Goal: Task Accomplishment & Management: Use online tool/utility

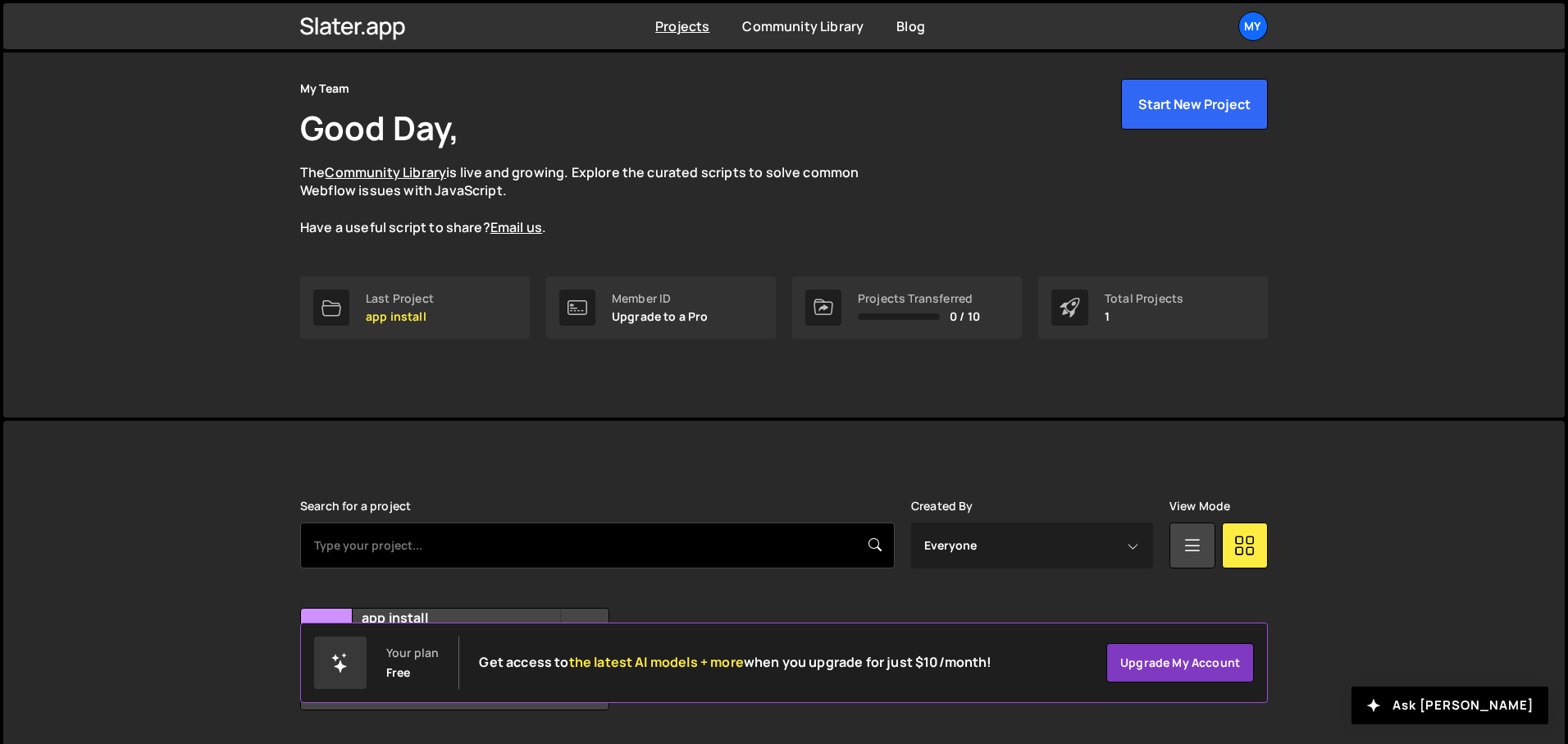
scroll to position [101, 0]
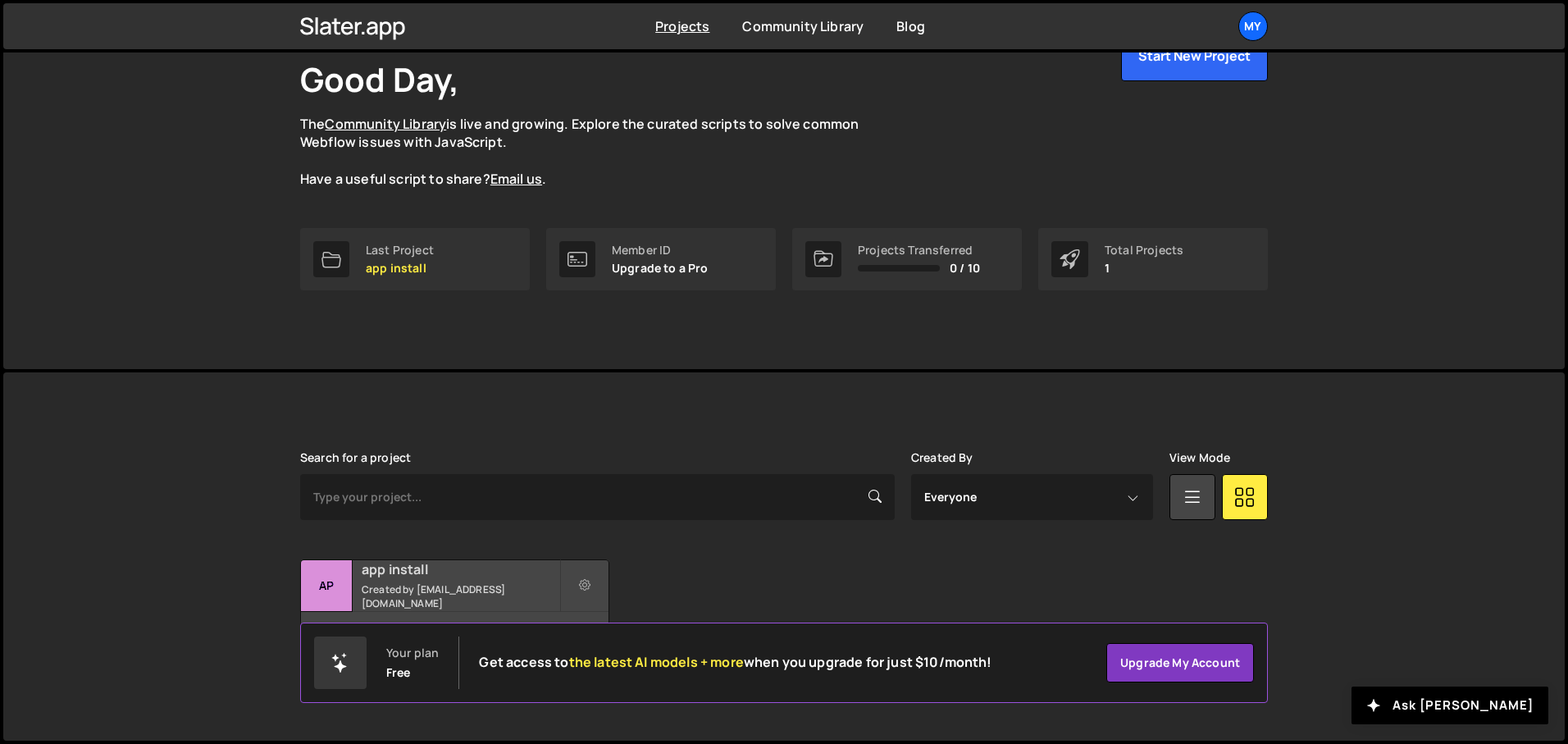
click at [427, 588] on div "app install Created by web3@nxtwave.tech" at bounding box center [454, 585] width 308 height 51
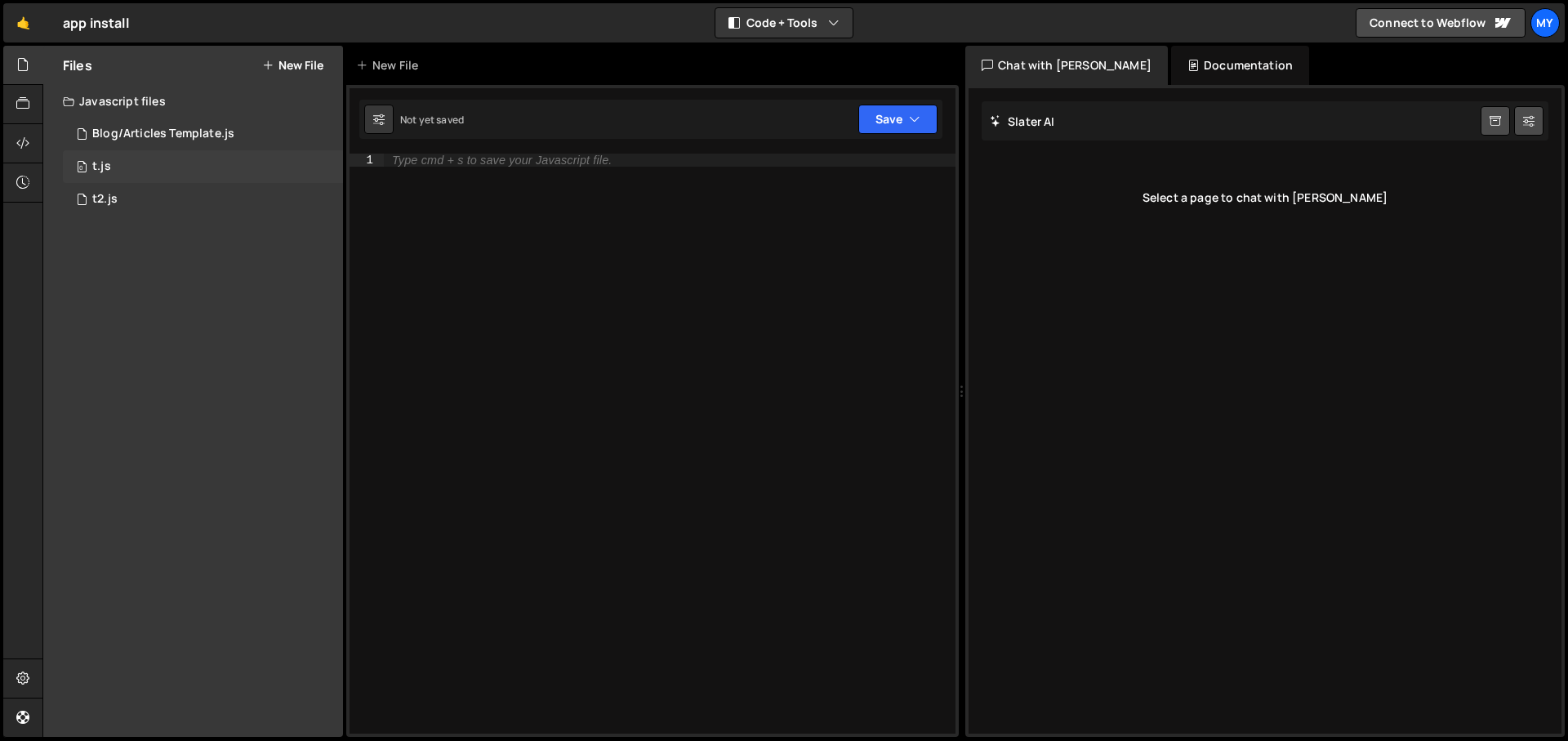
click at [112, 180] on div "0 t.js 0" at bounding box center [203, 167] width 281 height 33
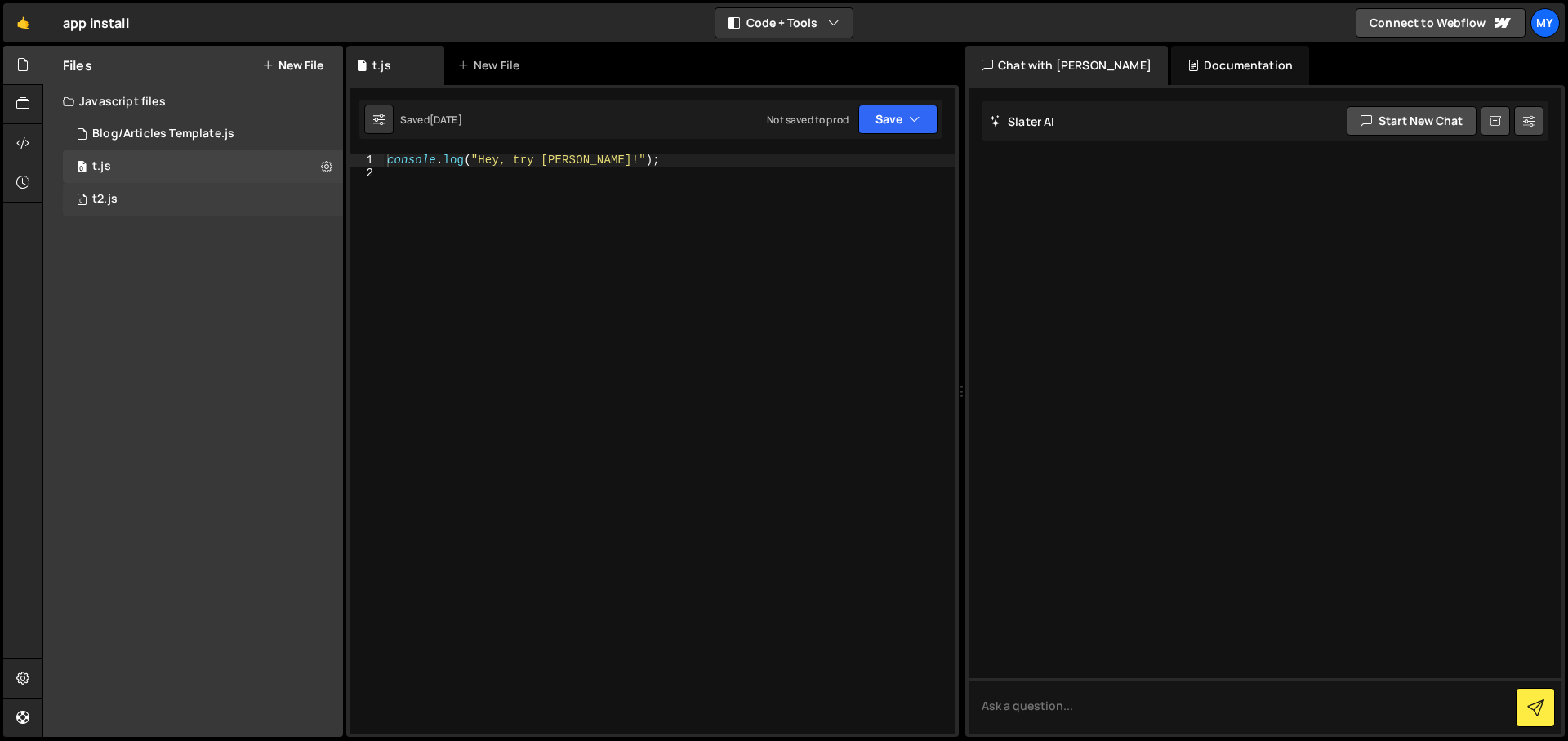
click at [117, 200] on div "t2.js" at bounding box center [104, 199] width 25 height 15
click at [117, 136] on div "Blog/Articles Template.js" at bounding box center [163, 133] width 142 height 15
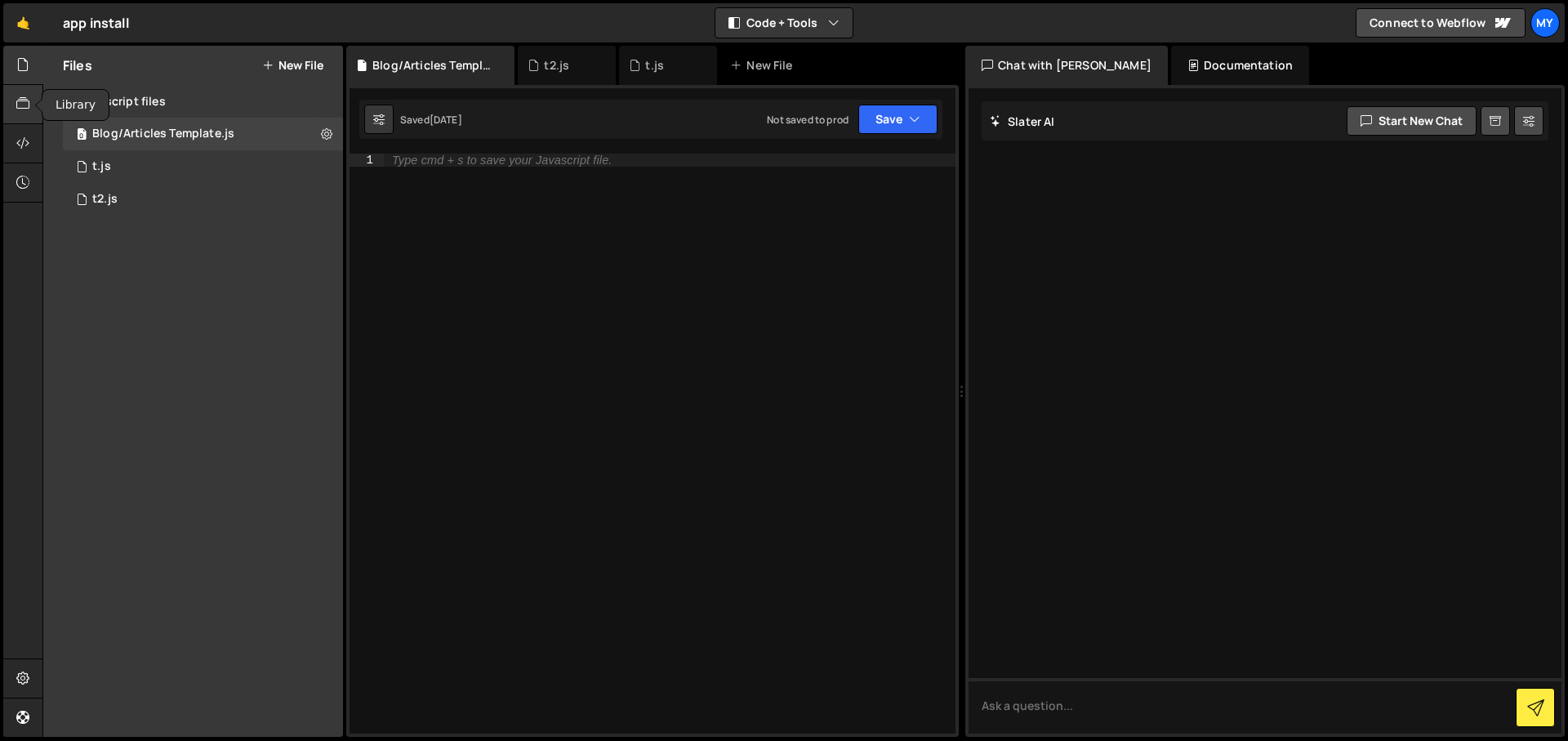
click at [28, 112] on icon at bounding box center [22, 103] width 13 height 18
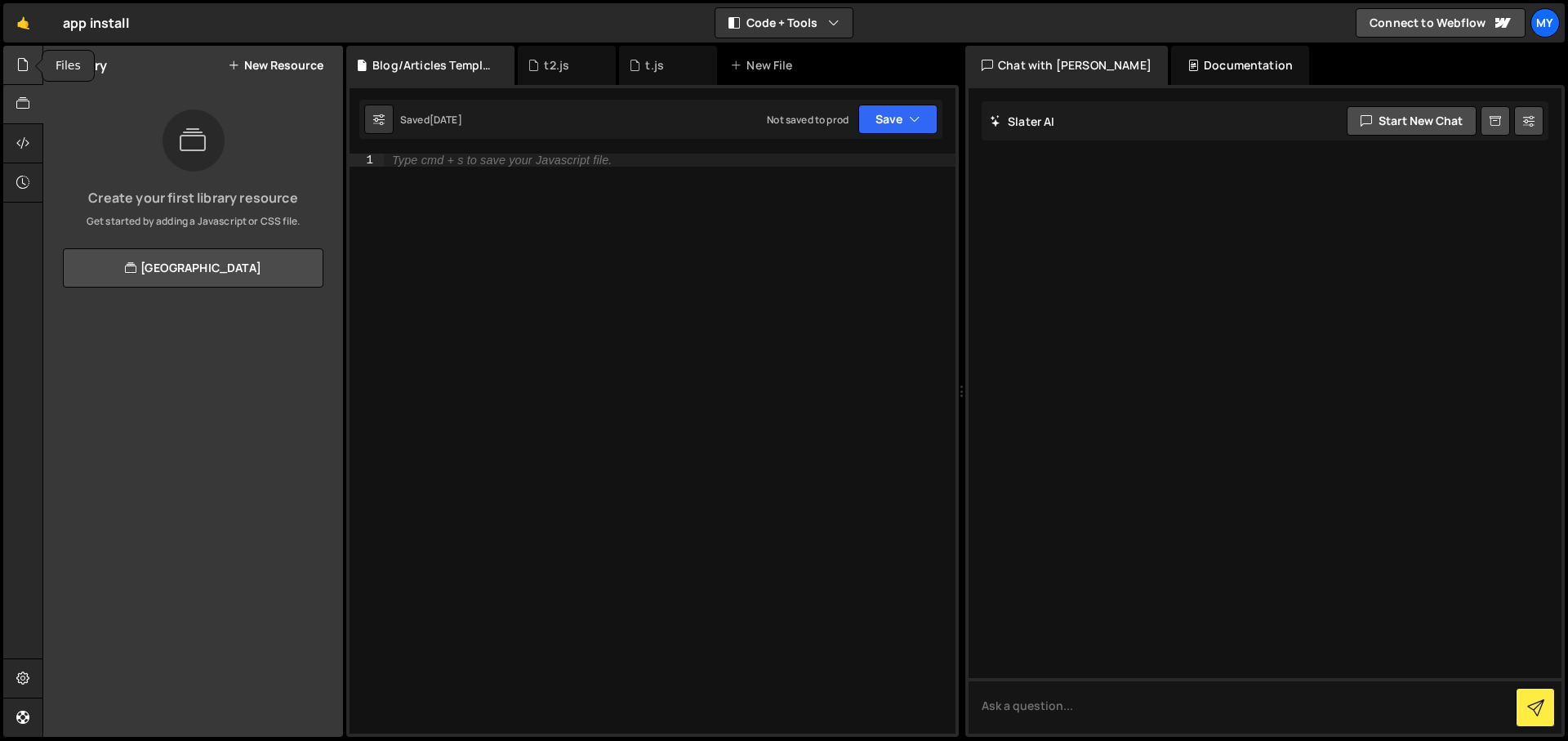
click at [15, 72] on div at bounding box center [23, 65] width 40 height 40
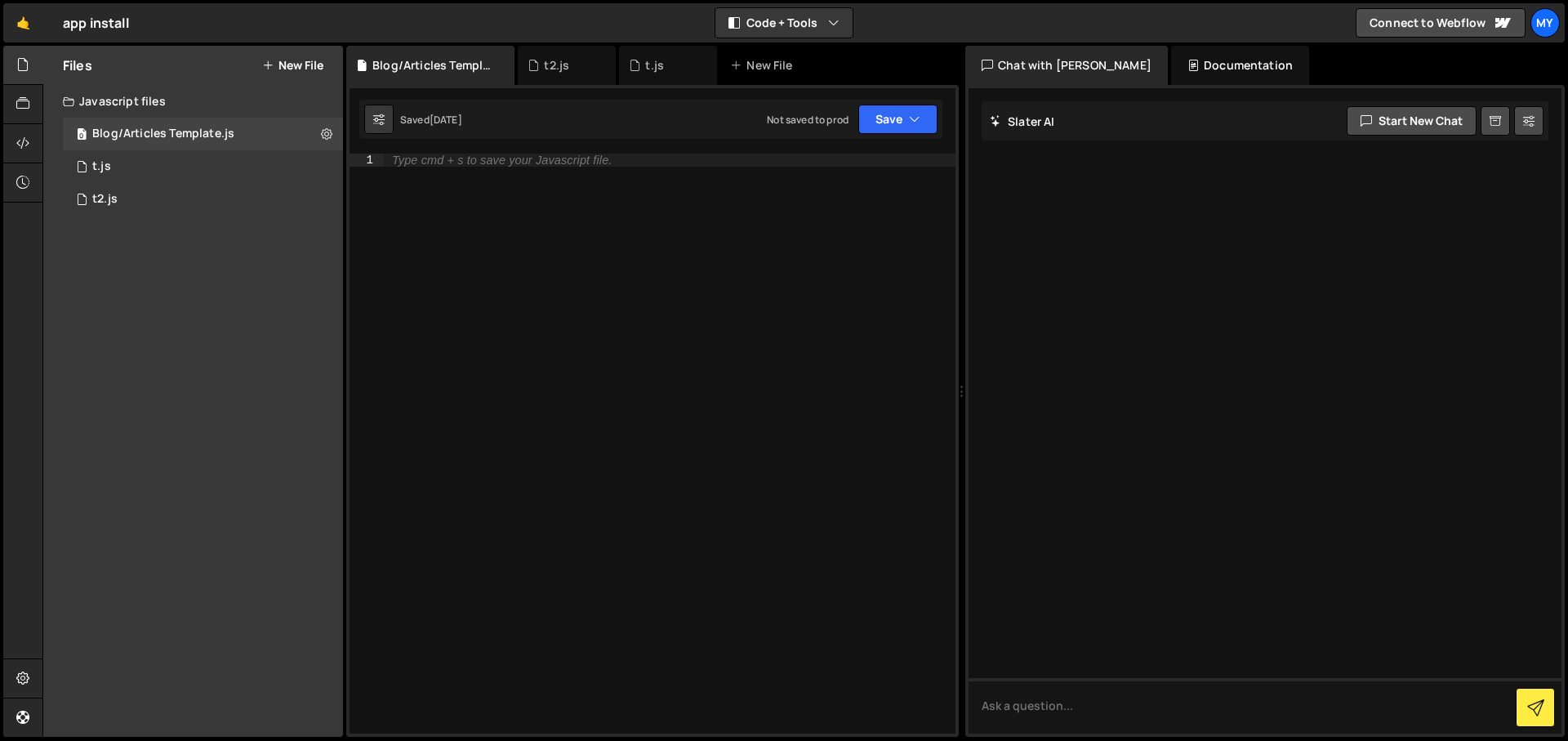
click at [302, 65] on button "New File" at bounding box center [293, 65] width 61 height 13
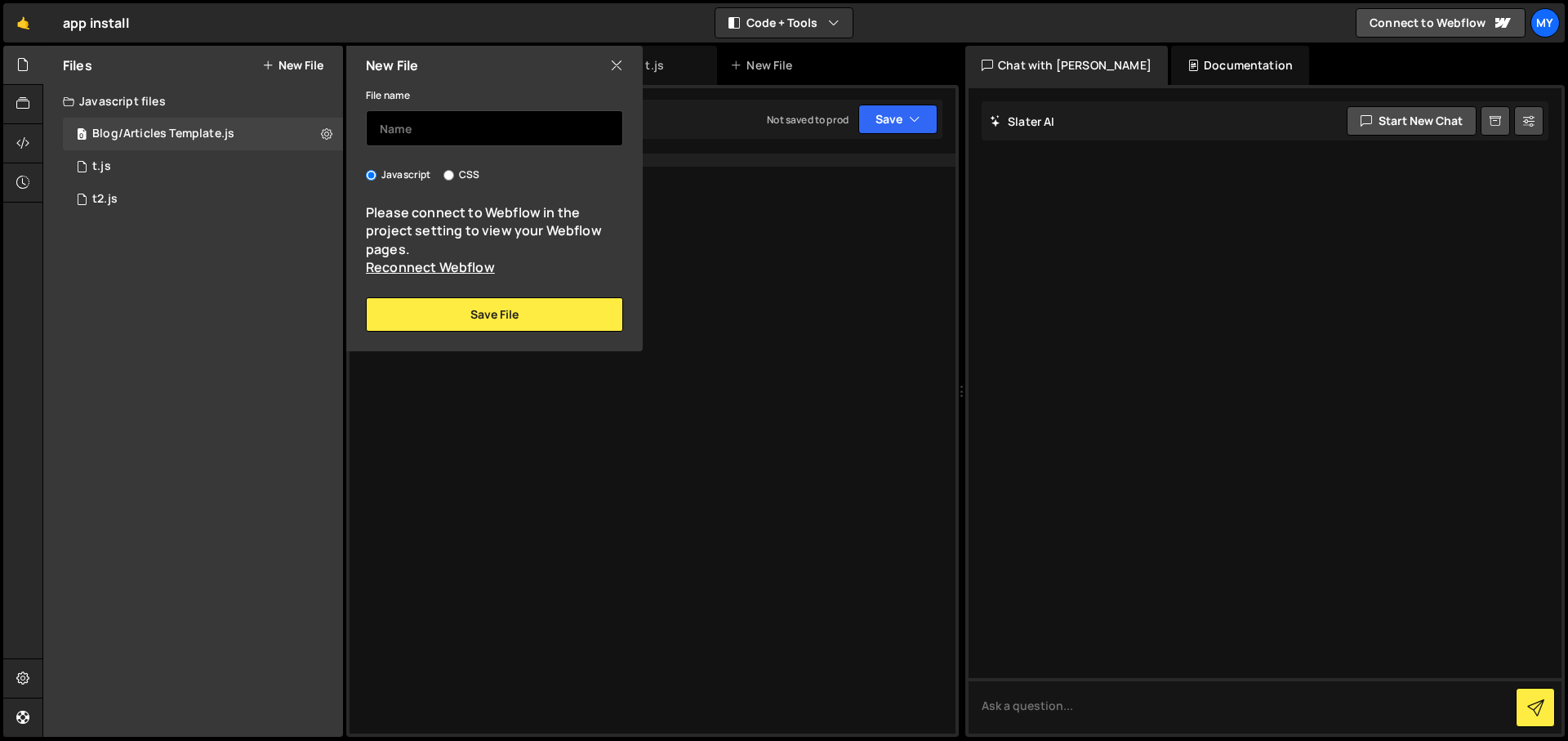
click at [398, 133] on input "text" at bounding box center [494, 128] width 257 height 36
type input "ada"
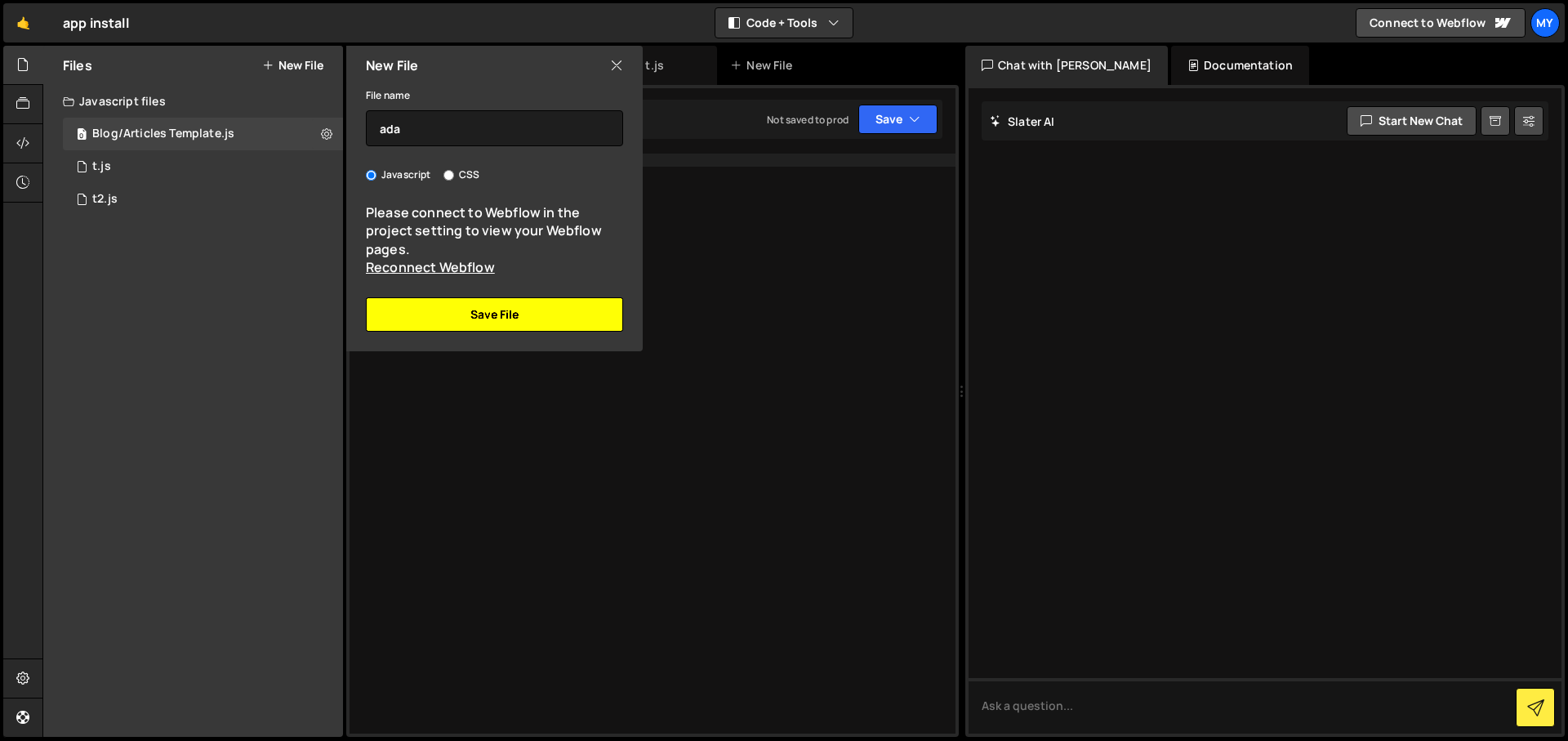
click at [459, 324] on button "Save File" at bounding box center [494, 314] width 257 height 34
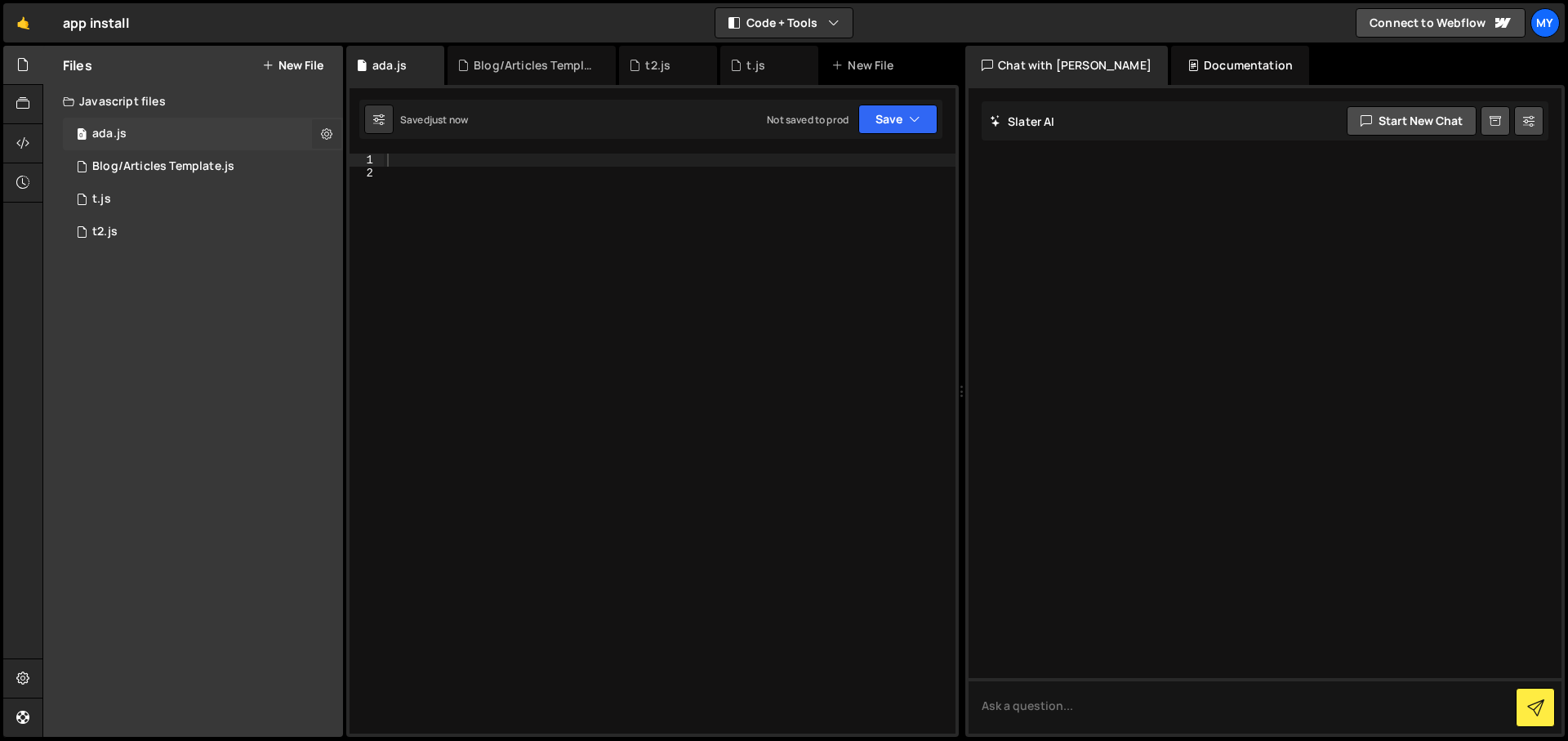
click at [336, 136] on button at bounding box center [327, 134] width 29 height 29
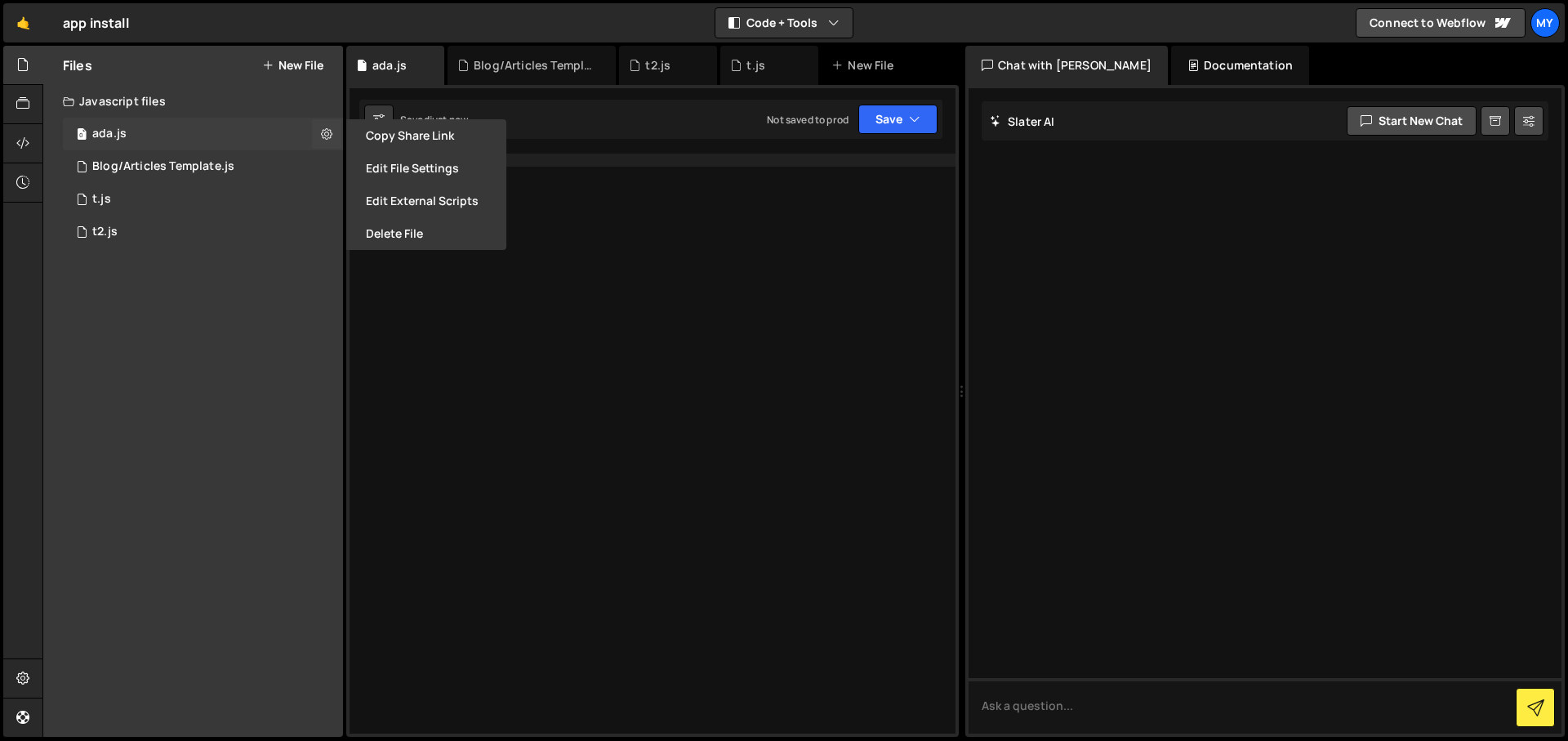
click at [122, 132] on div "ada.js" at bounding box center [109, 133] width 34 height 15
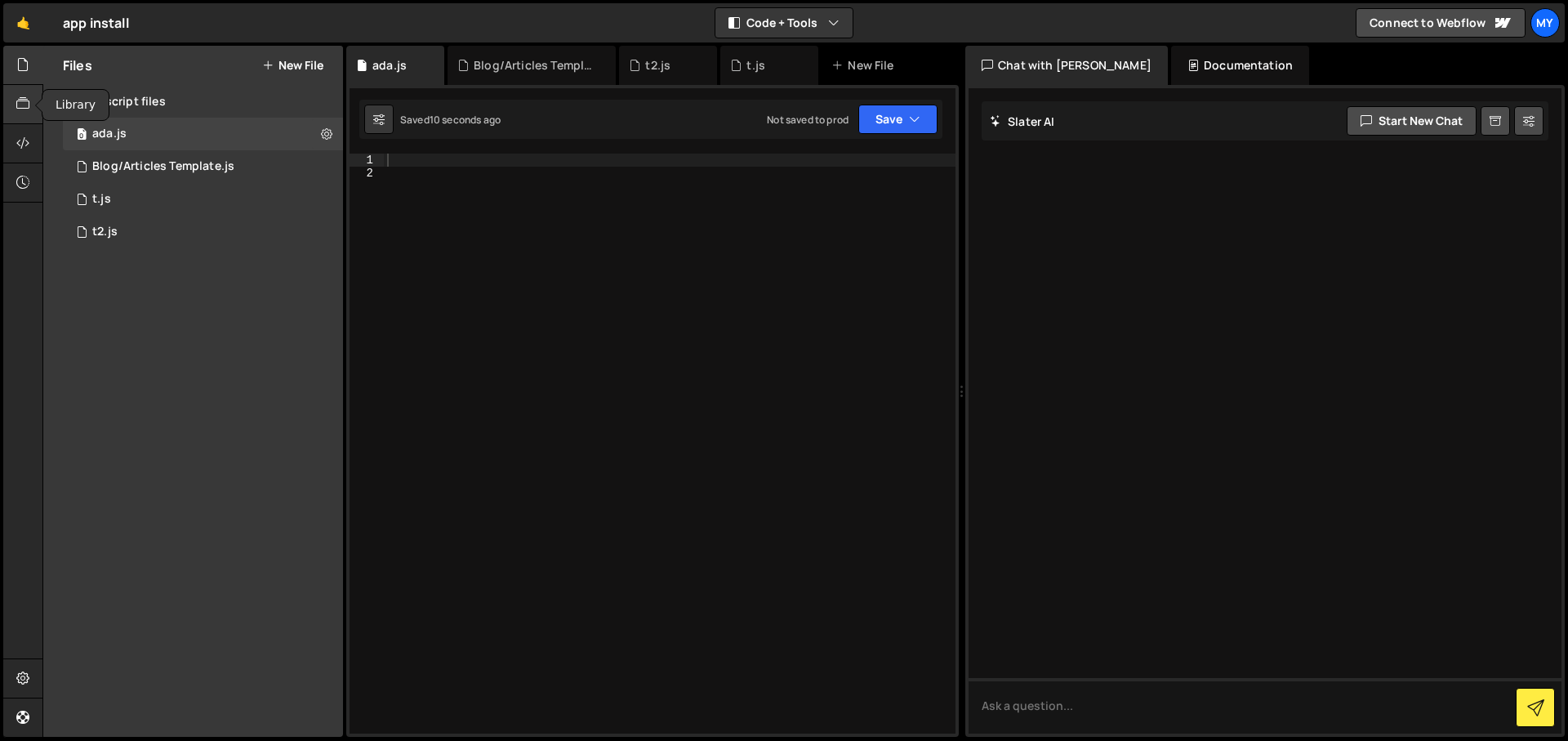
click at [34, 115] on div at bounding box center [23, 105] width 40 height 40
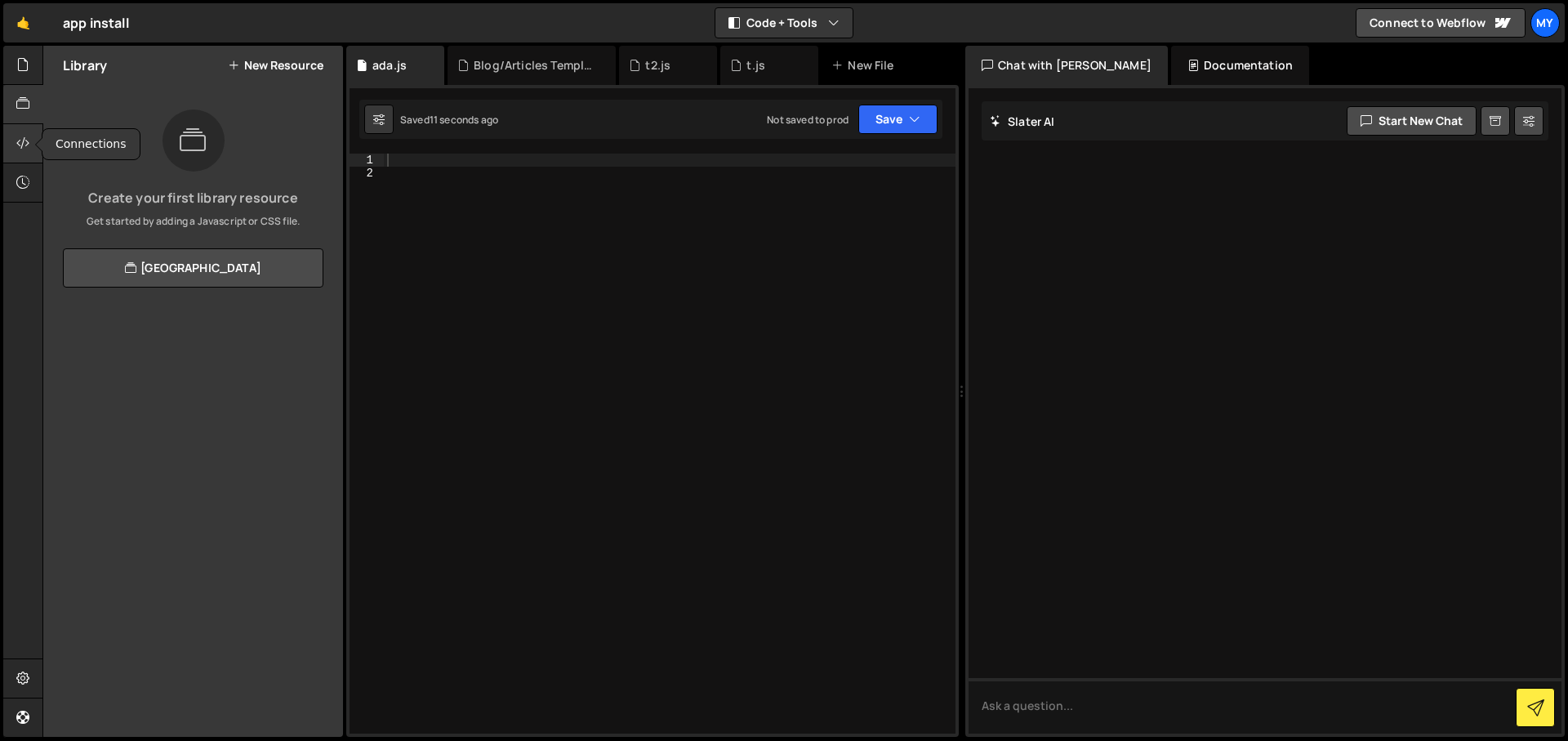
click at [30, 142] on div at bounding box center [23, 144] width 40 height 40
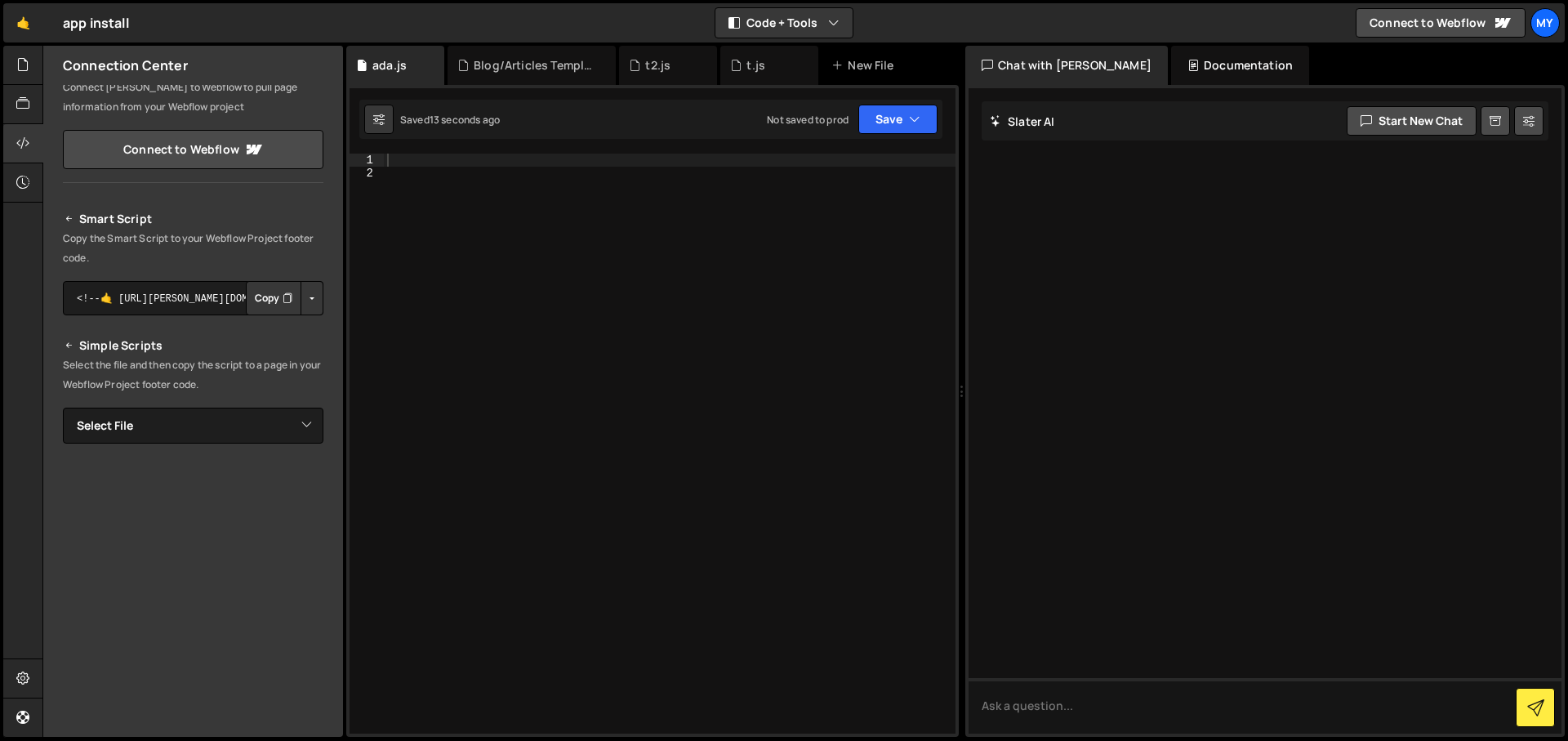
scroll to position [126, 0]
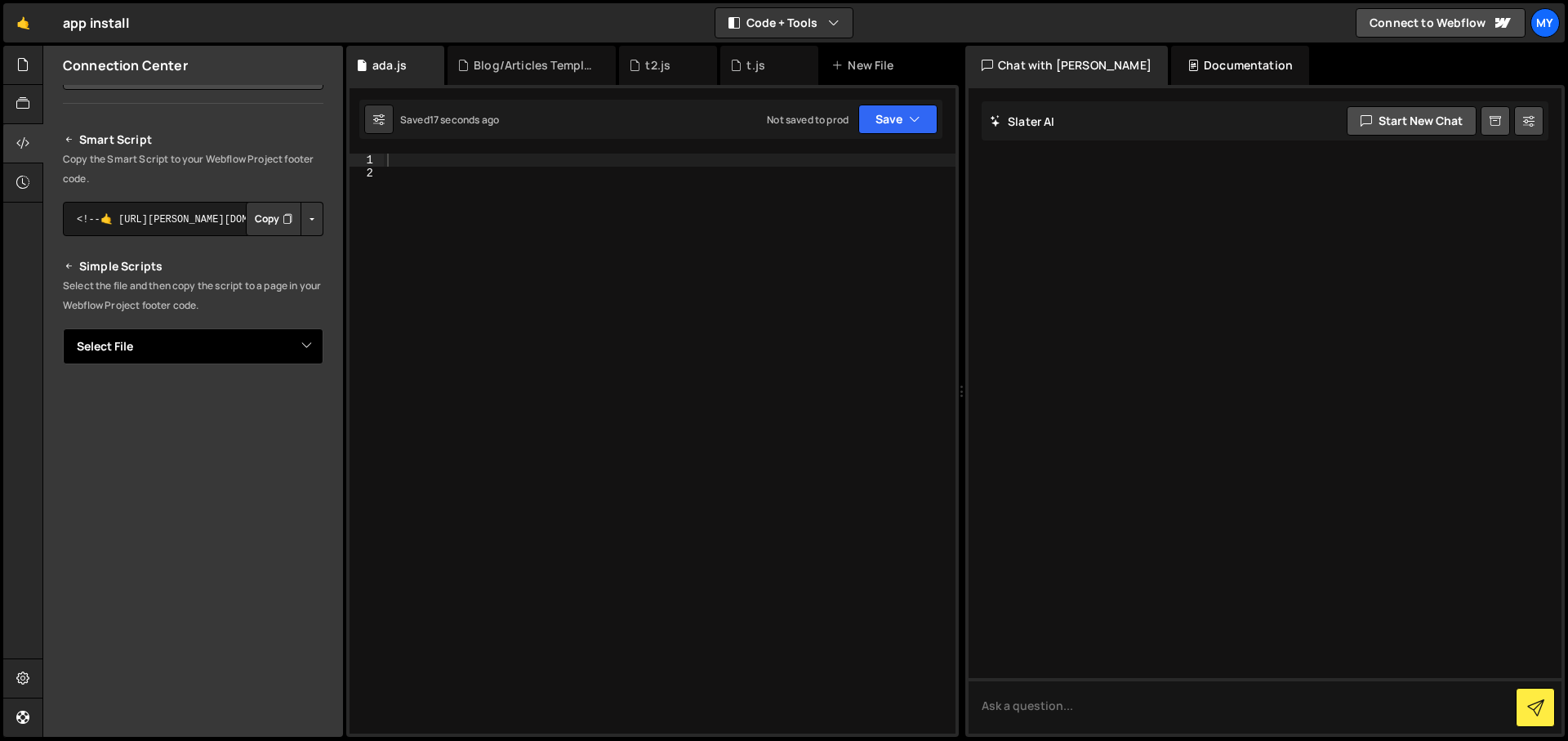
drag, startPoint x: 168, startPoint y: 350, endPoint x: 159, endPoint y: 324, distance: 27.5
click at [159, 324] on div "Smart Script Copy the Smart Script to your Webflow Project footer code. <!--🤙 h…" at bounding box center [193, 415] width 261 height 571
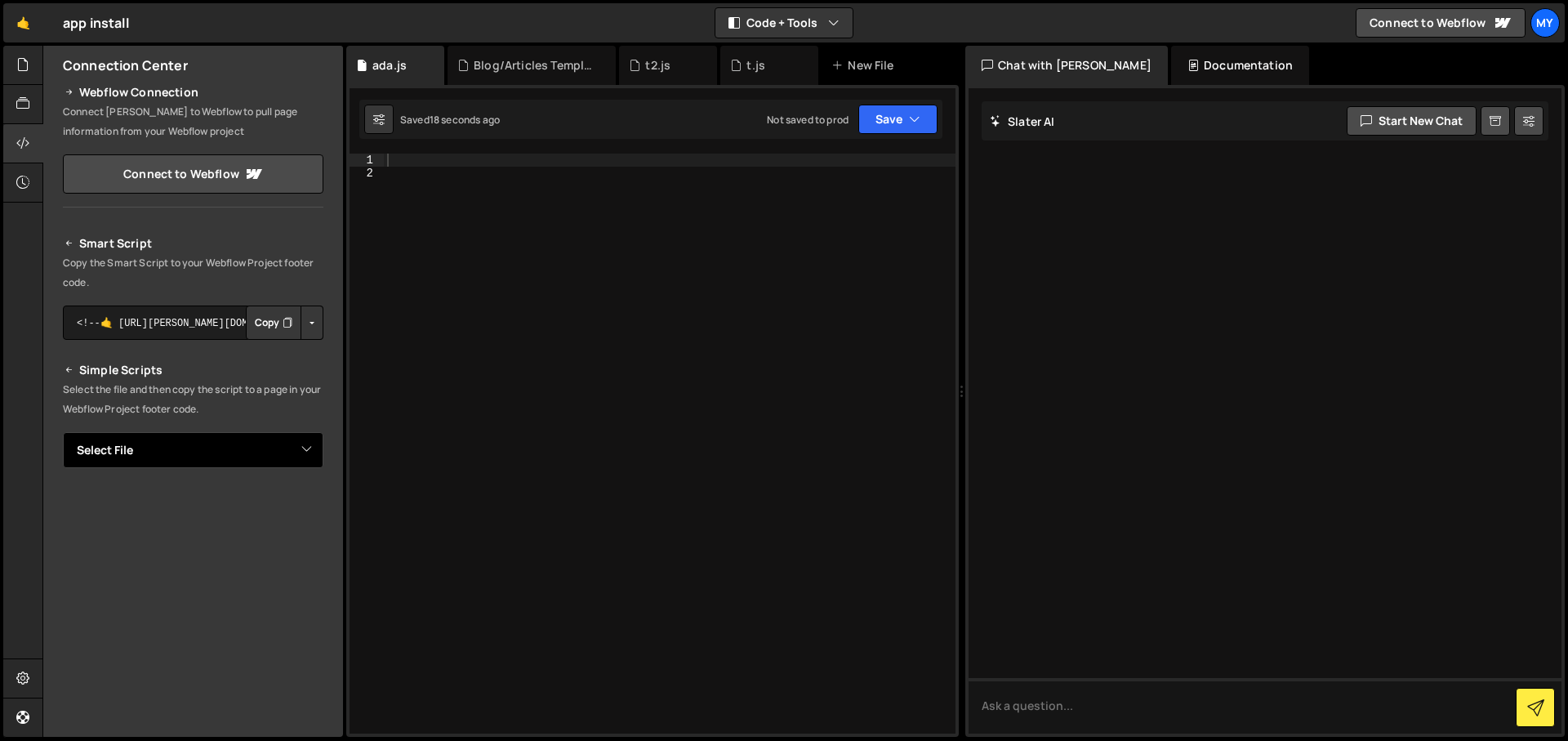
scroll to position [0, 0]
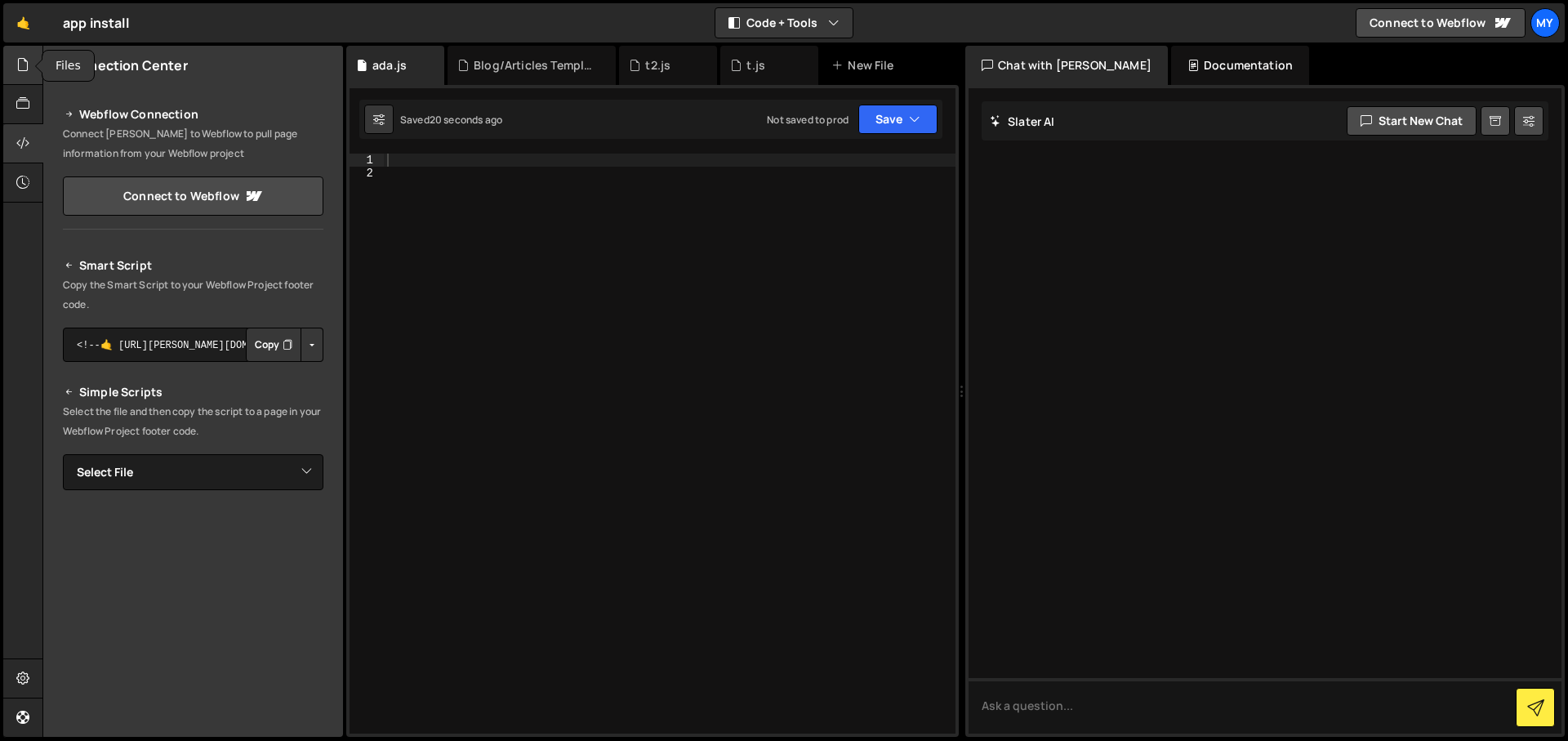
click at [21, 74] on div at bounding box center [23, 65] width 40 height 40
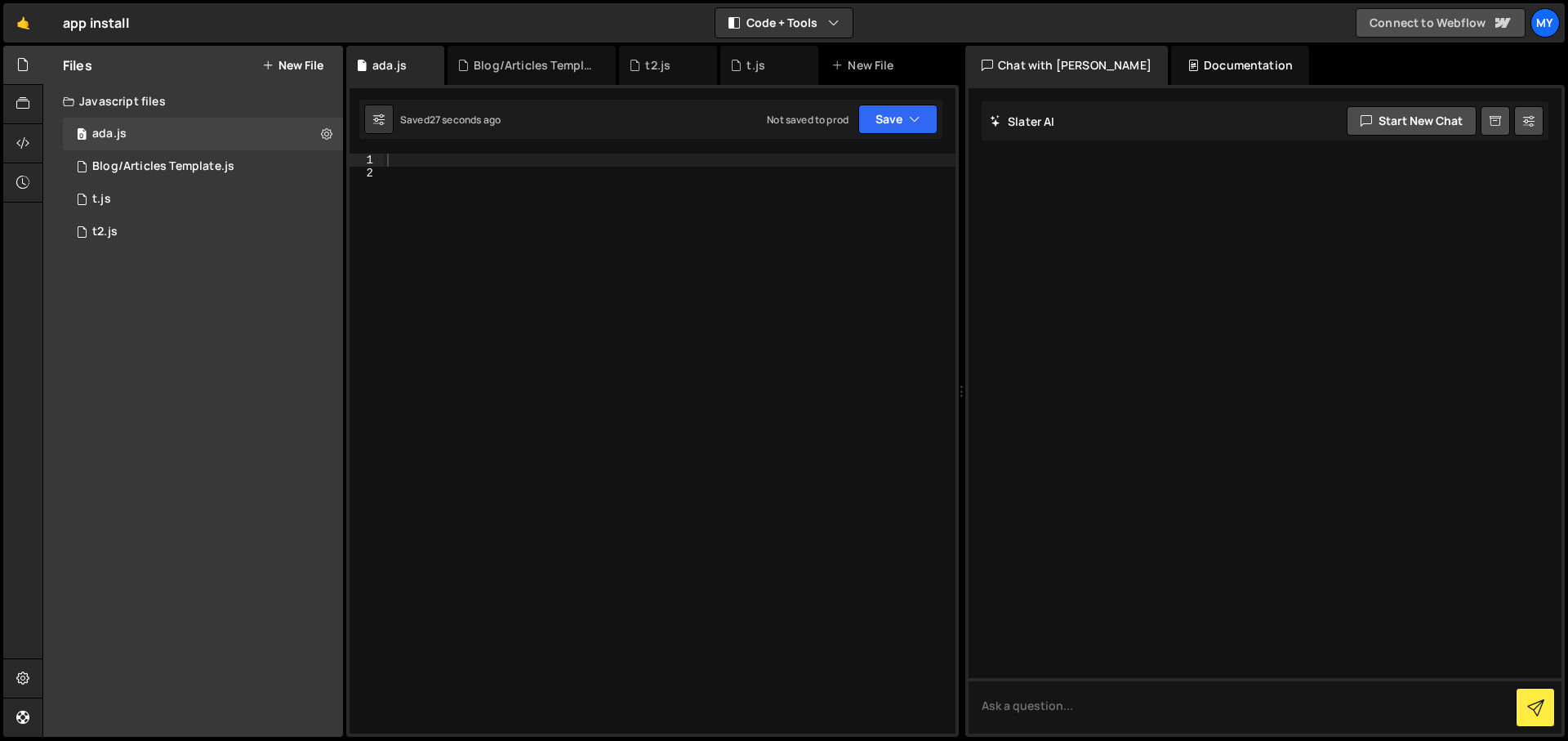
click at [1431, 27] on link "Connect to Webflow" at bounding box center [1440, 22] width 170 height 29
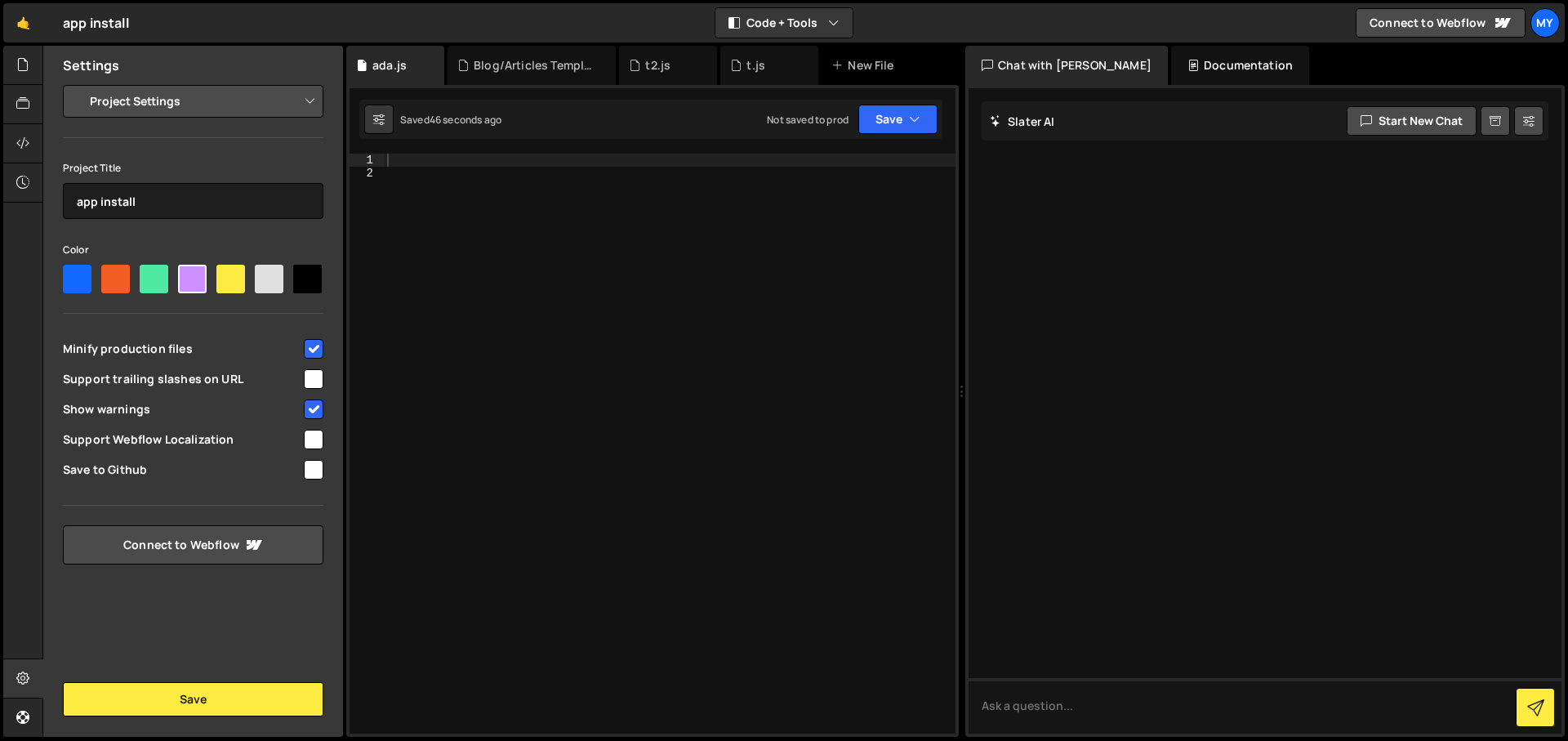
drag, startPoint x: 147, startPoint y: 100, endPoint x: 135, endPoint y: 77, distance: 25.9
click at [135, 77] on div "Settings Project Settings Code Editor Settings Chat Settings Project Title app …" at bounding box center [193, 391] width 299 height 691
click at [15, 65] on div at bounding box center [23, 65] width 40 height 40
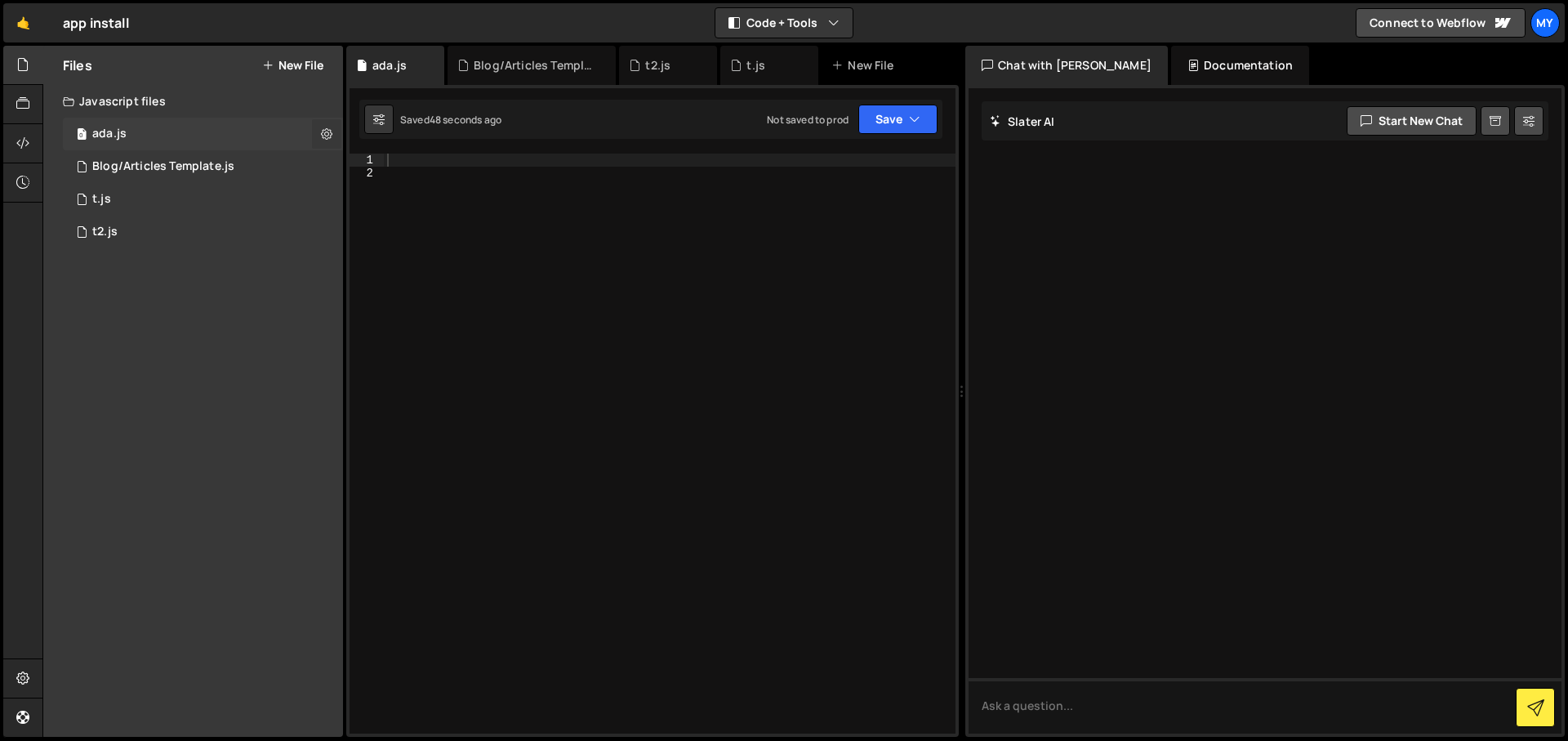
click at [326, 136] on icon at bounding box center [326, 133] width 11 height 15
type input "ada"
radio input "true"
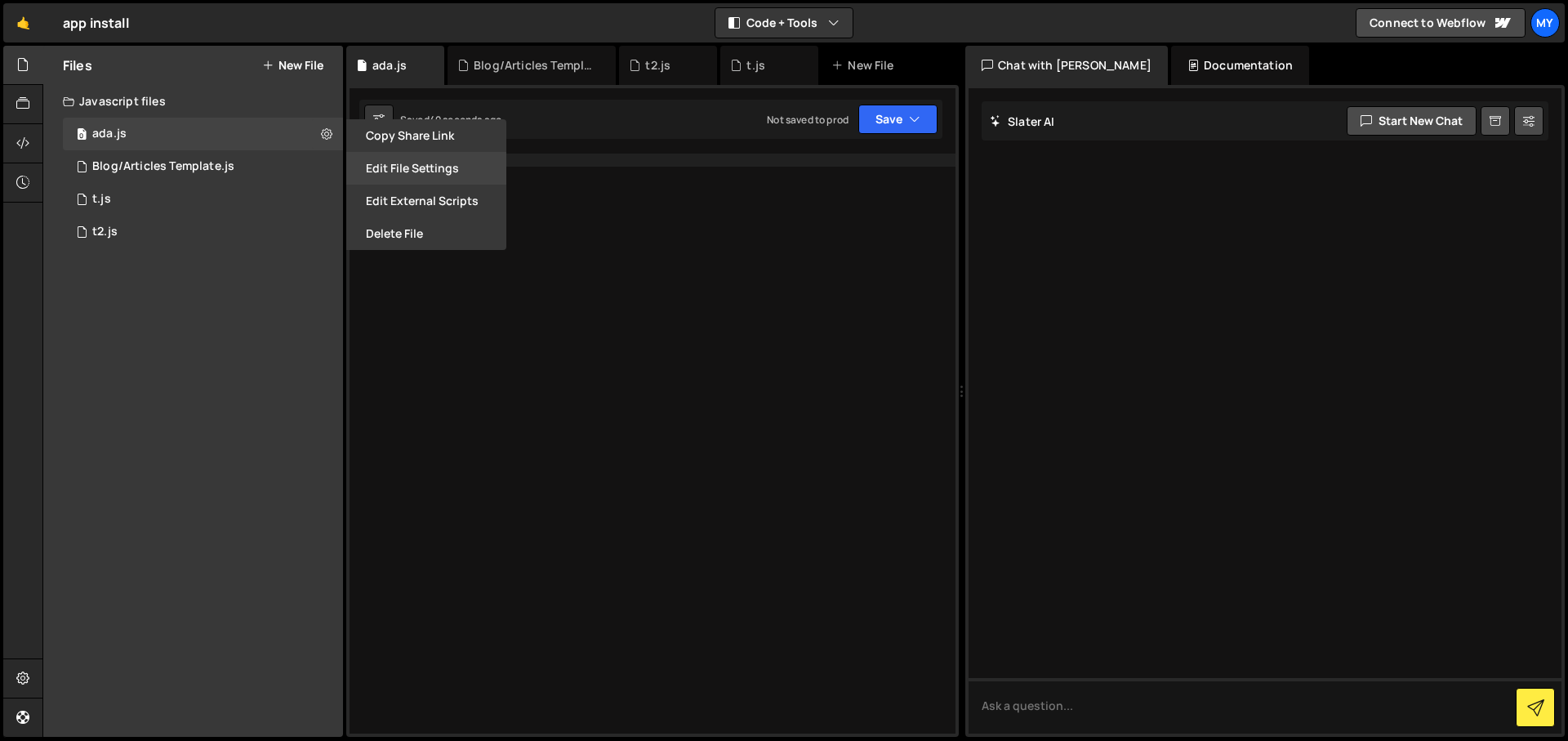
click at [381, 166] on button "Edit File Settings" at bounding box center [426, 169] width 160 height 33
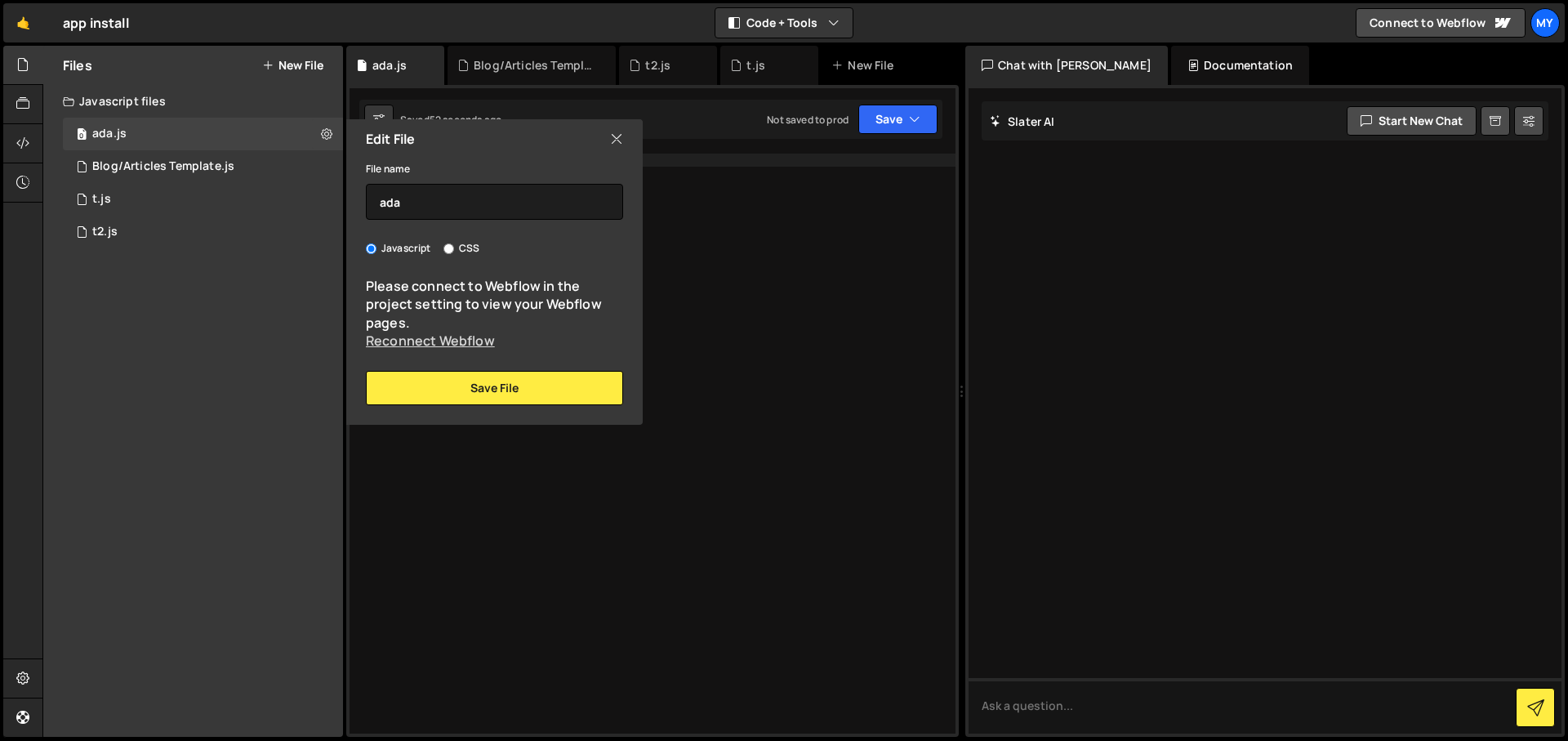
click at [452, 348] on link "Reconnect Webflow" at bounding box center [430, 340] width 129 height 18
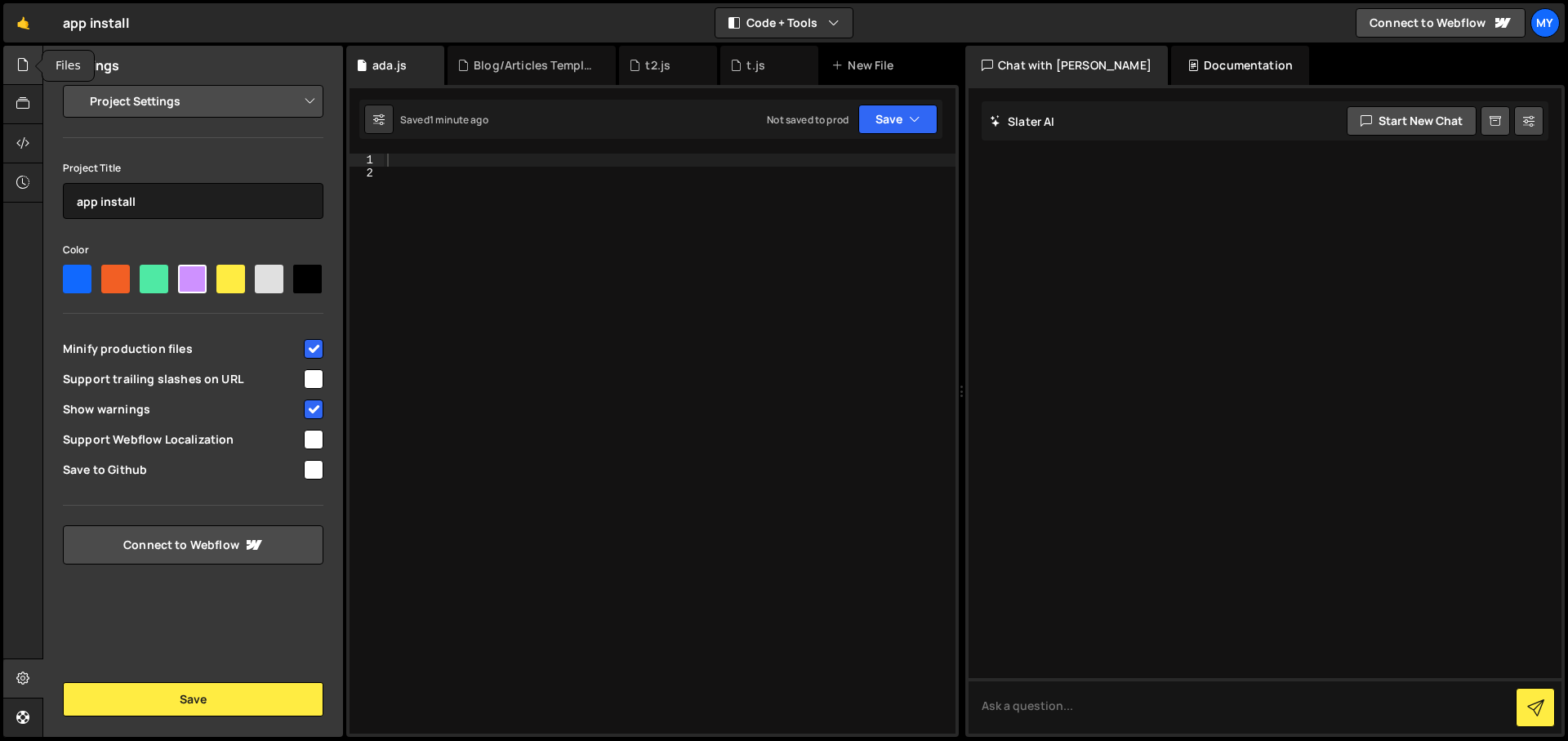
click at [12, 66] on div at bounding box center [23, 65] width 40 height 40
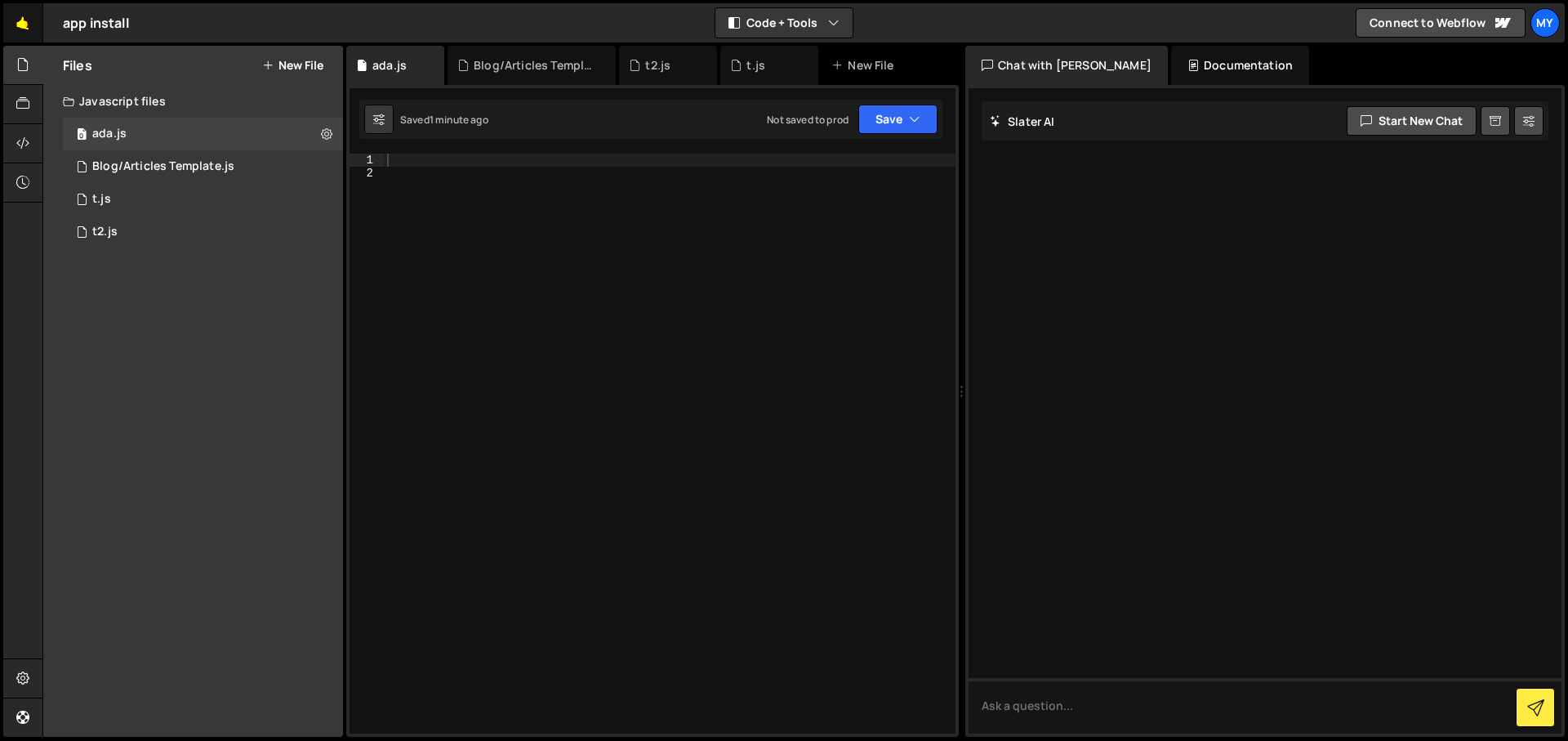
click at [21, 24] on link "🤙" at bounding box center [23, 23] width 40 height 40
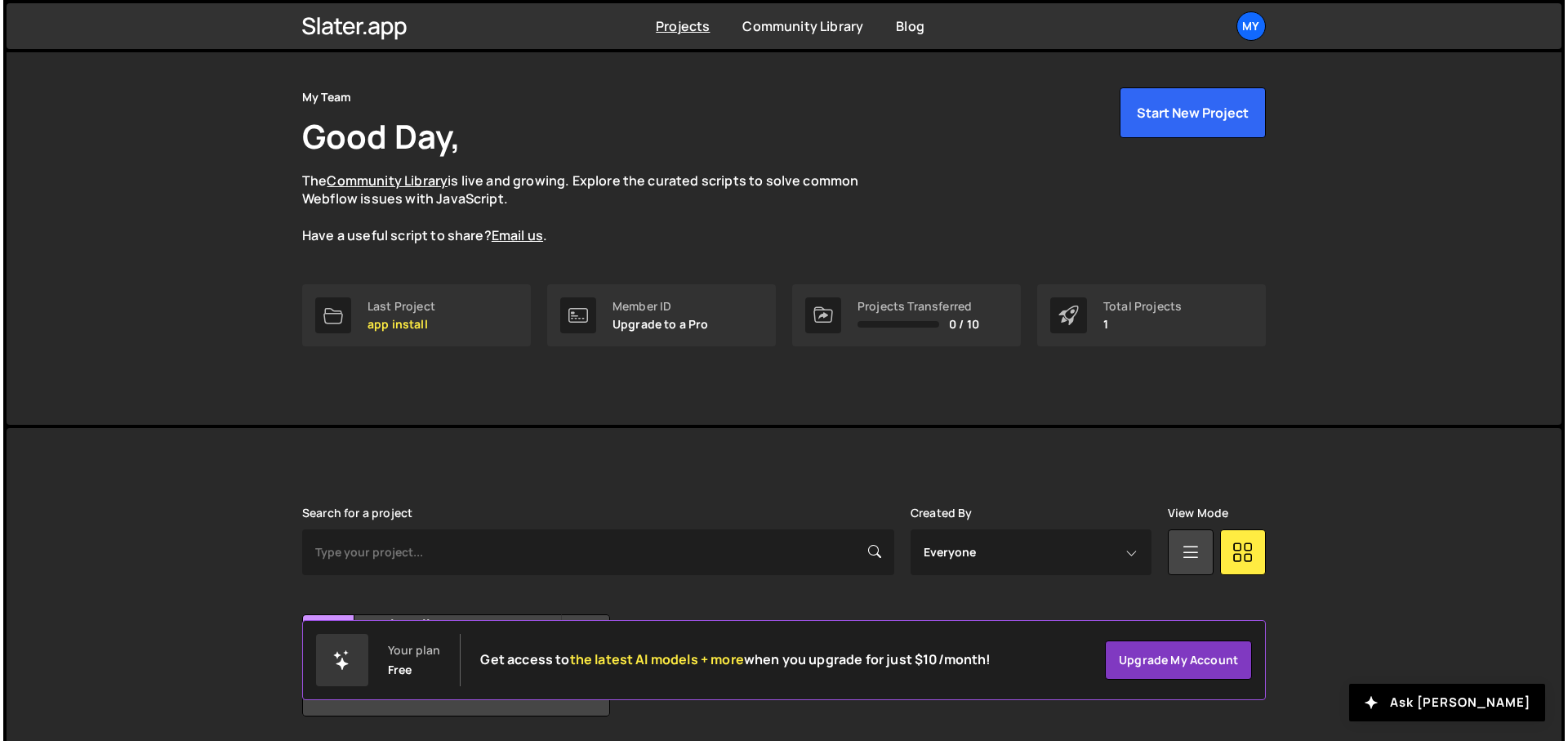
scroll to position [101, 0]
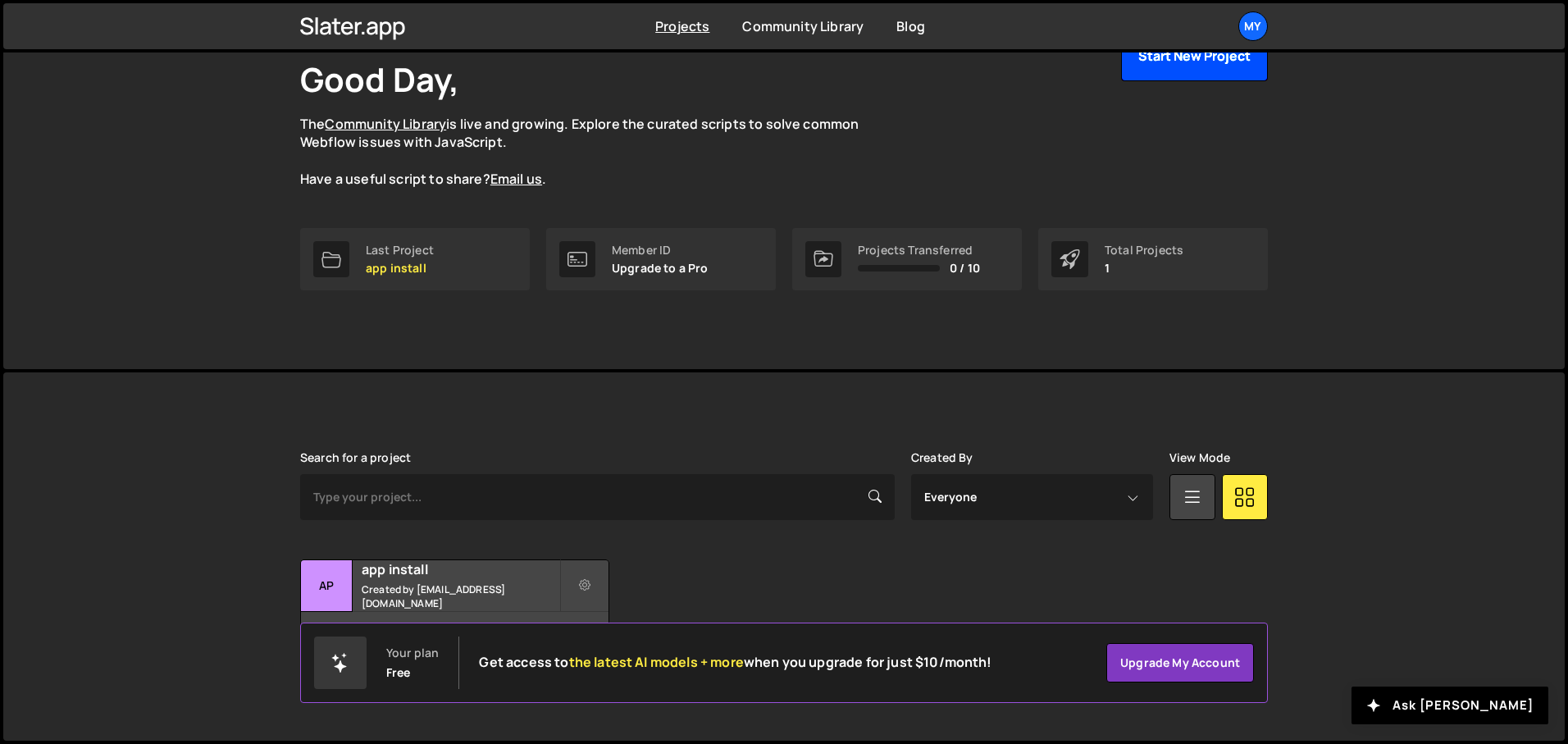
click at [1160, 63] on button "Start New Project" at bounding box center [1194, 55] width 147 height 51
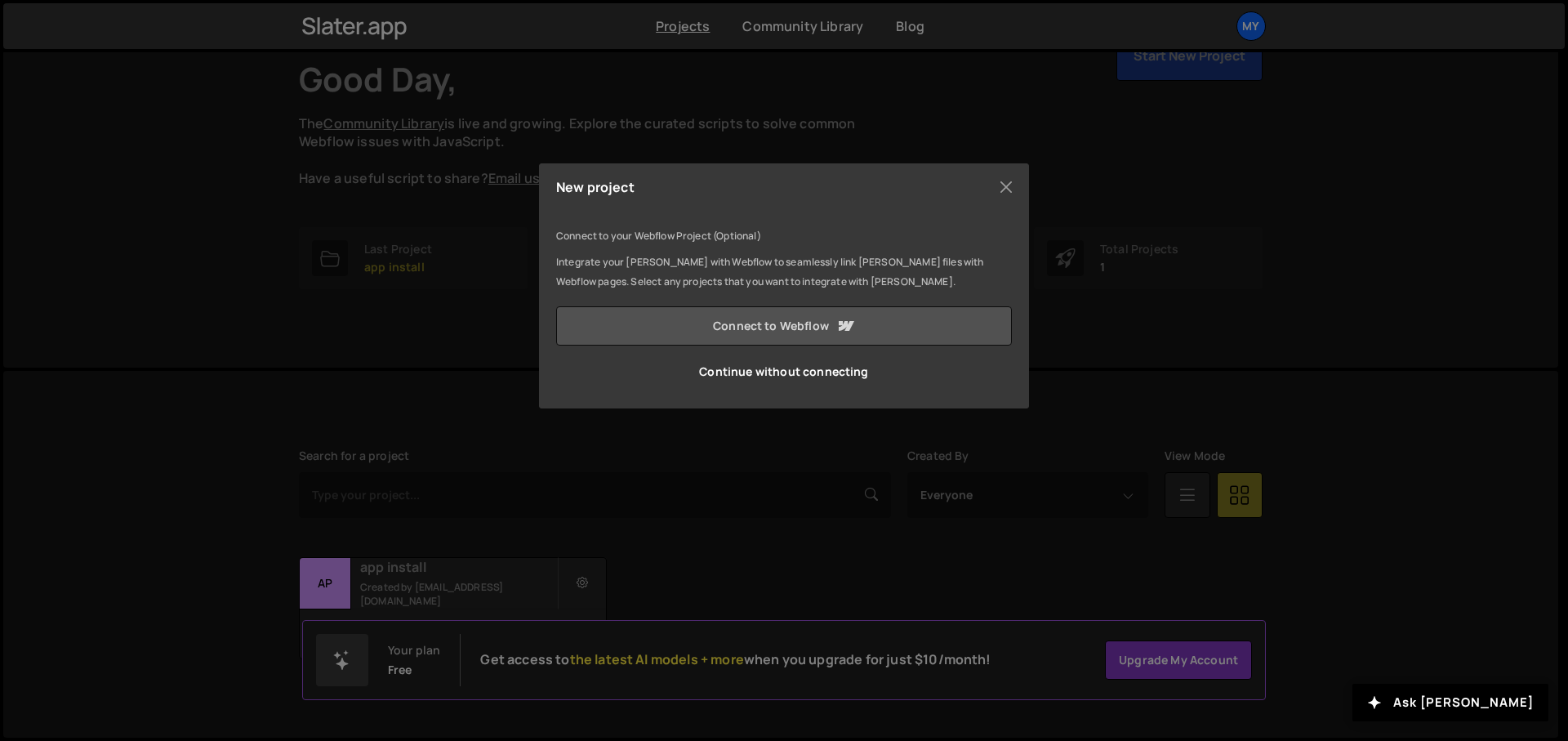
click at [756, 339] on link "Connect to Webflow" at bounding box center [784, 326] width 456 height 40
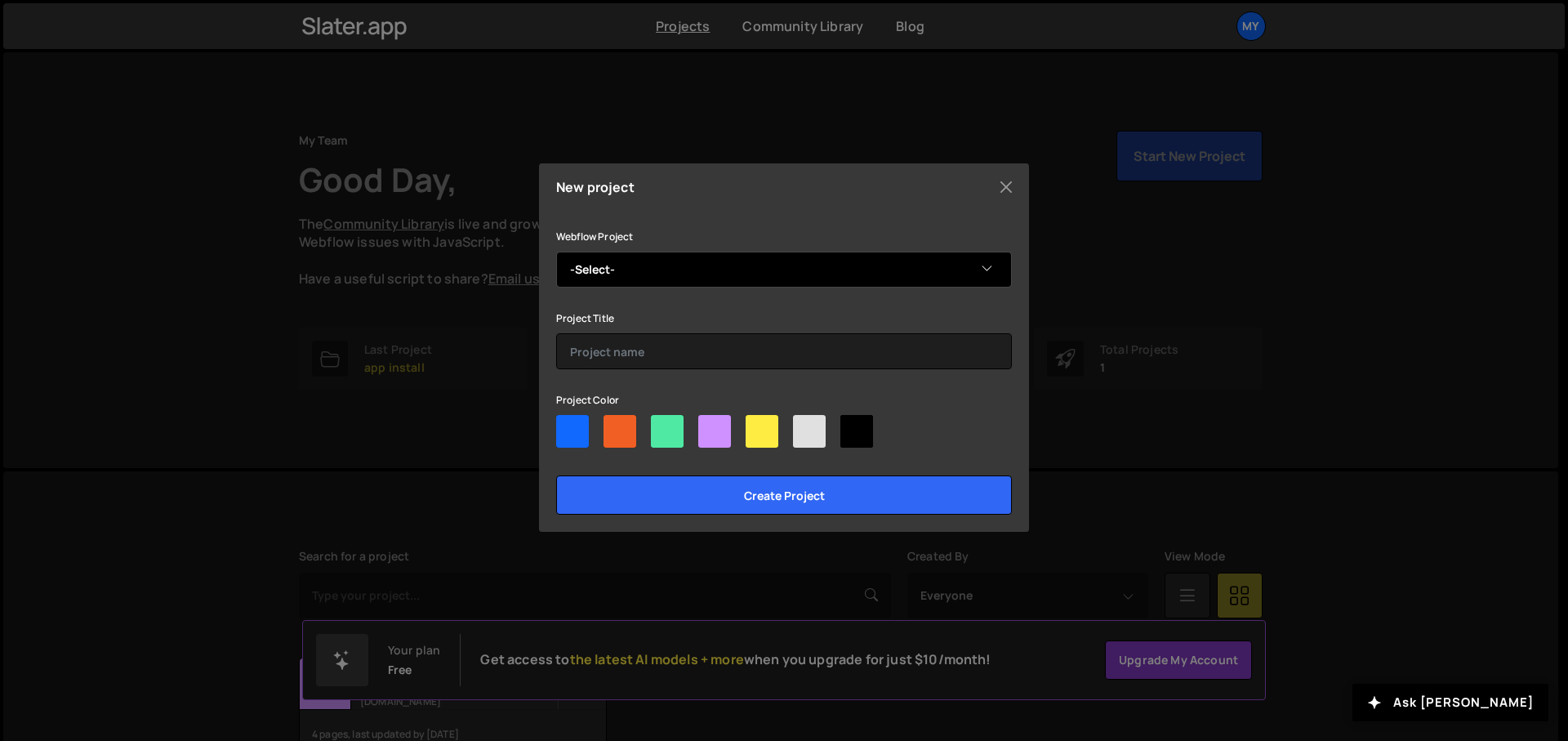
select select "6889b4d4492c5f8a90552224"
click at [556, 251] on select "-Select- rotate on mouseover" at bounding box center [784, 269] width 456 height 36
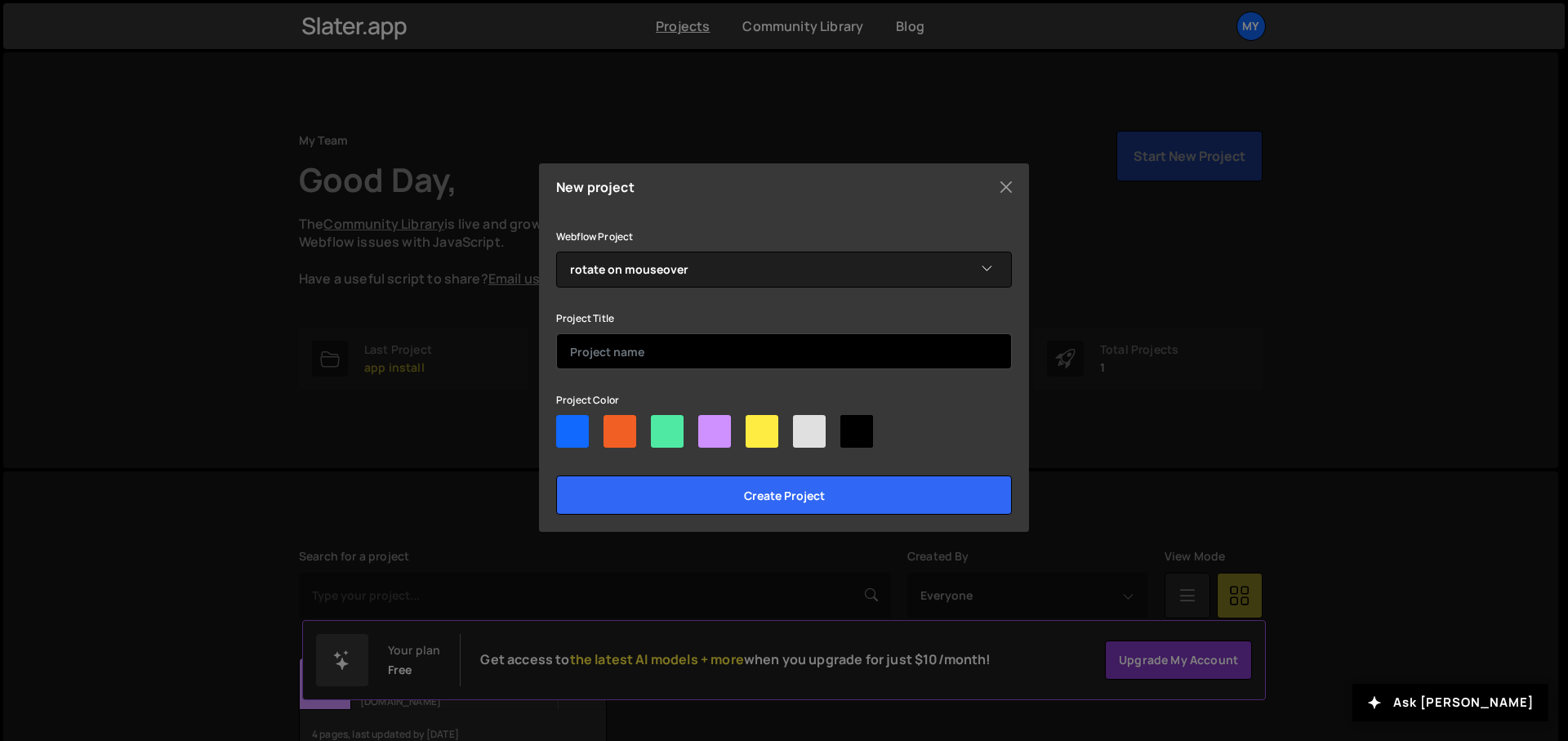
click at [634, 361] on input "text" at bounding box center [784, 351] width 456 height 36
type input "[PERSON_NAME] practice project"
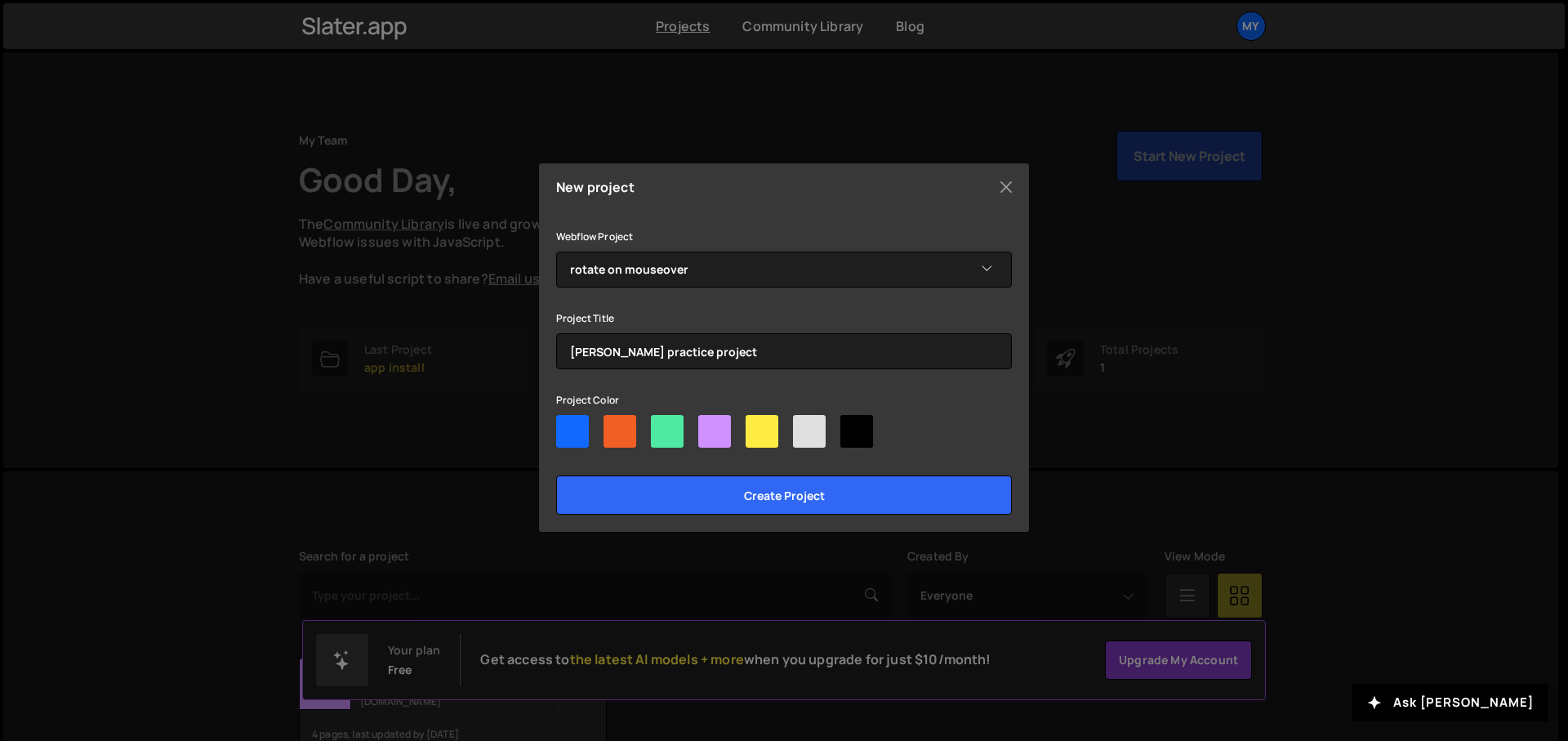
click at [617, 442] on div at bounding box center [620, 431] width 33 height 33
click at [614, 425] on input"] "radio" at bounding box center [608, 420] width 10 height 10
radio input"] "true"
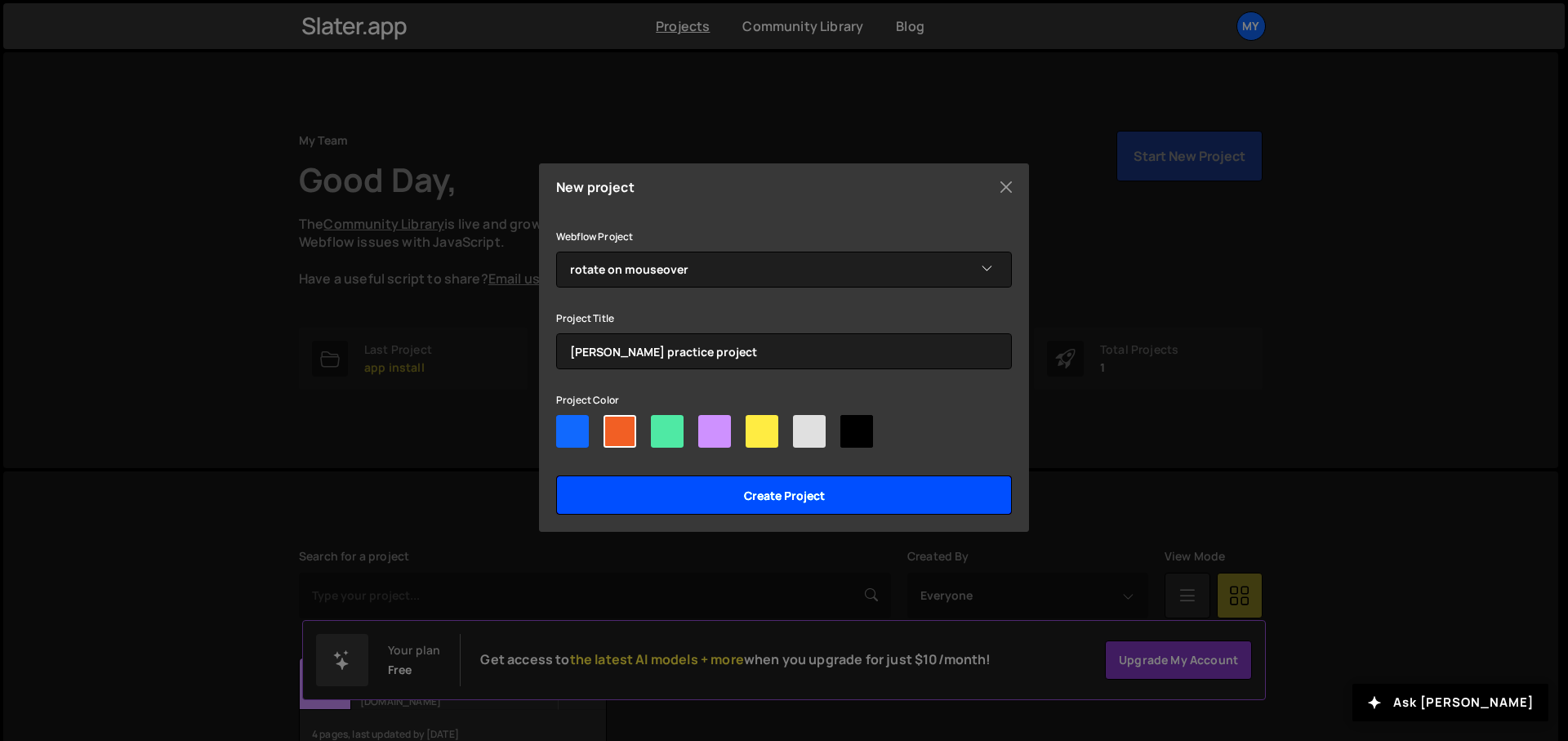
click at [701, 489] on input "Create project" at bounding box center [784, 495] width 456 height 40
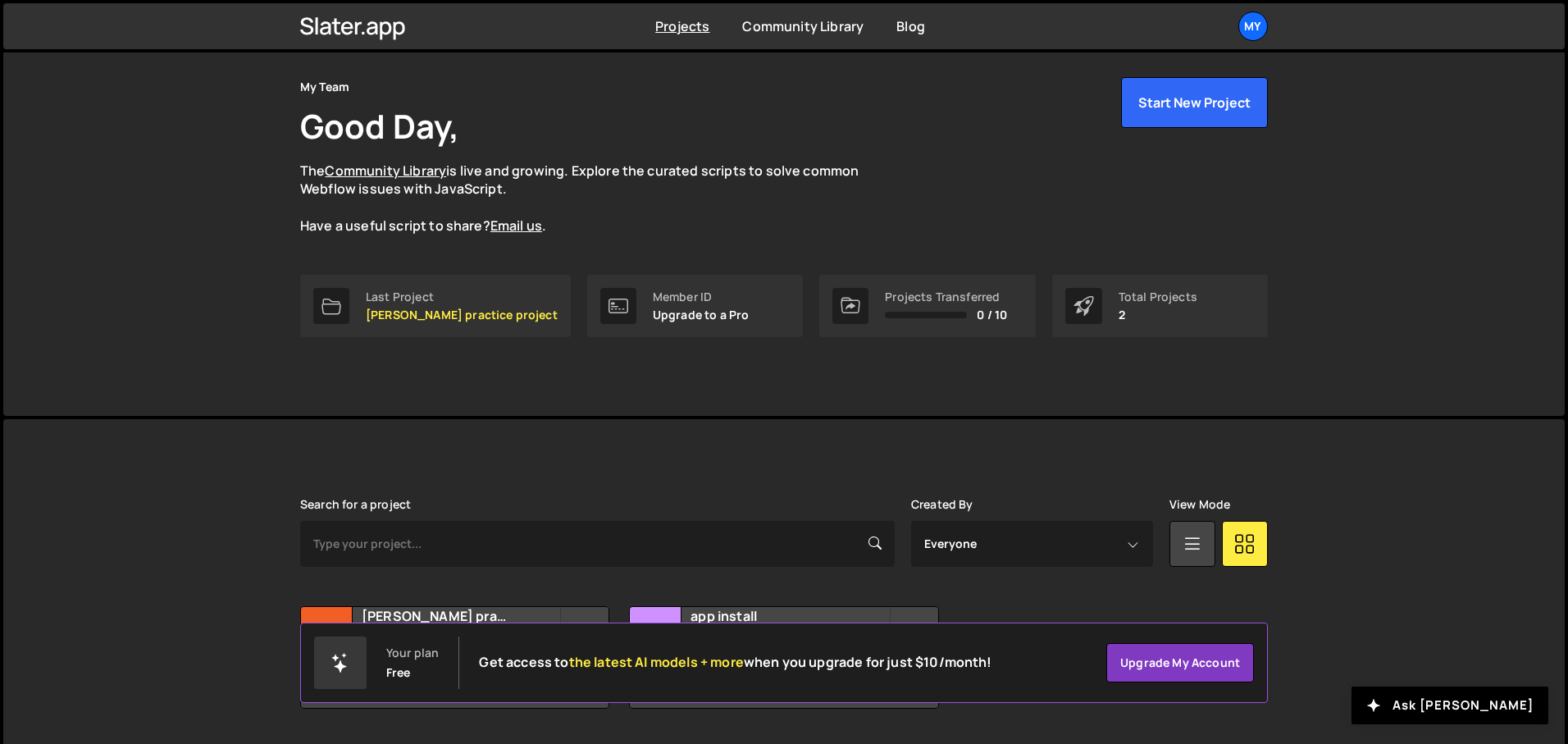
scroll to position [101, 0]
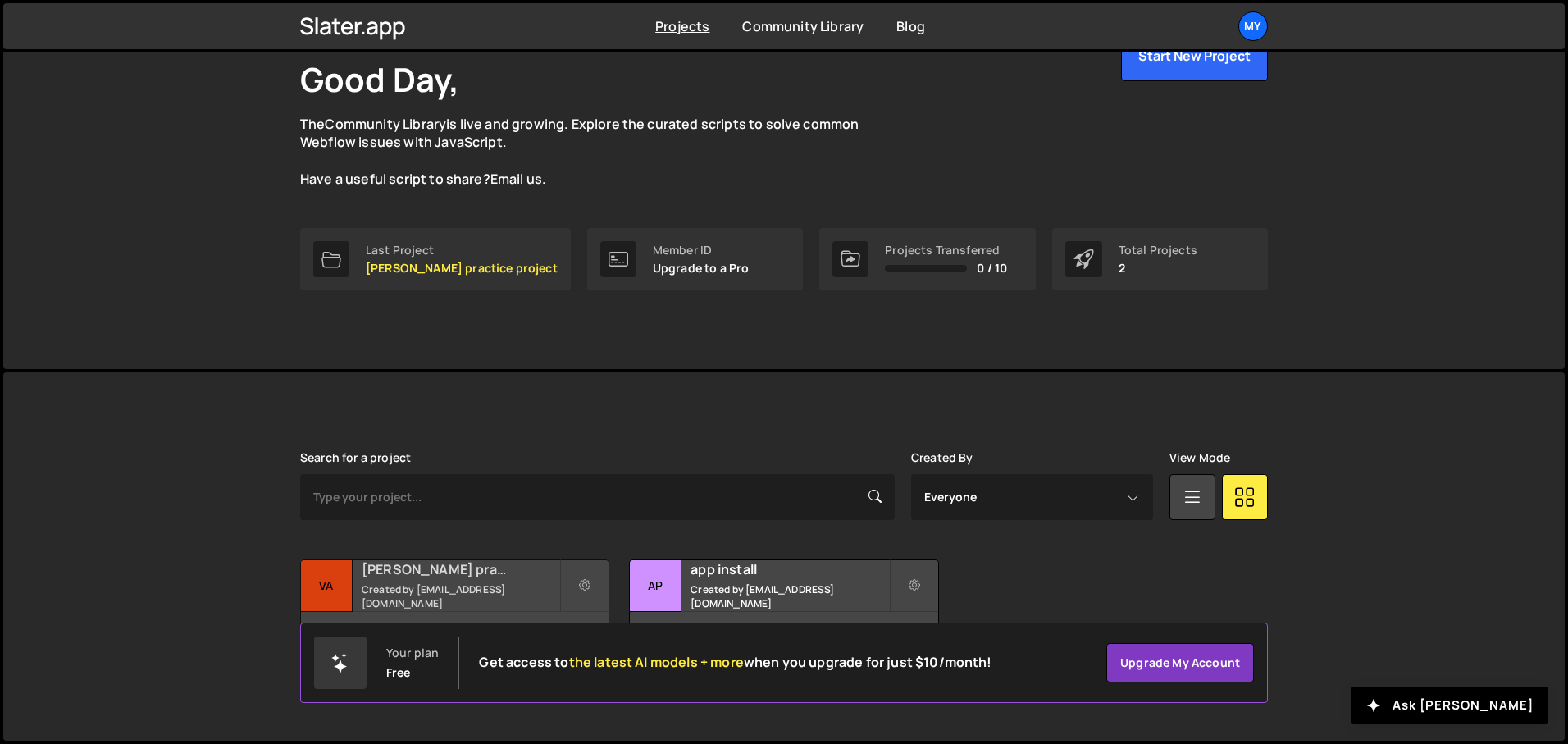
click at [391, 578] on h2 "[PERSON_NAME] practice project" at bounding box center [460, 569] width 198 height 18
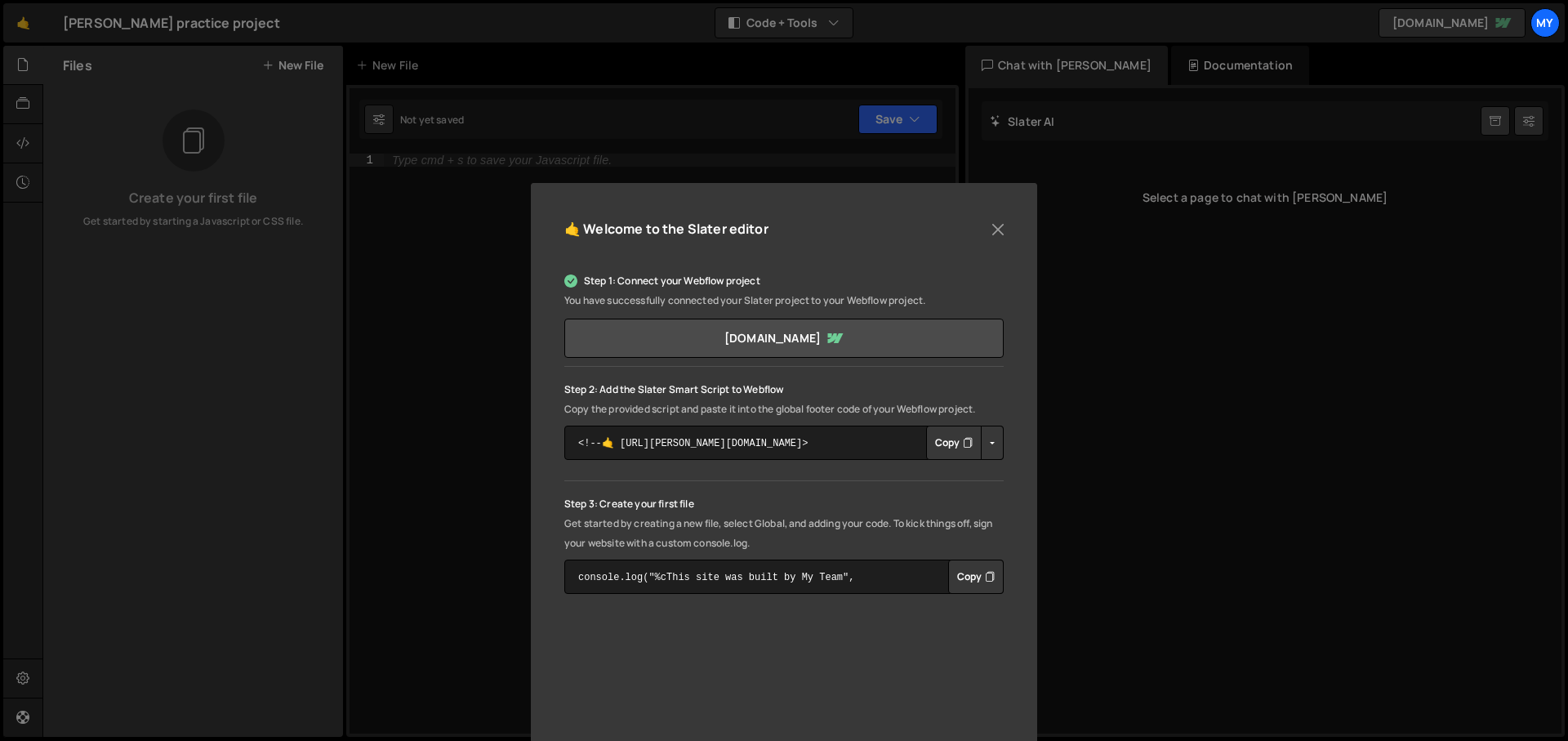
click at [393, 491] on div "🤙 Welcome to the [PERSON_NAME] editor Step 1: Connect your Webflow project You …" at bounding box center [784, 370] width 1568 height 741
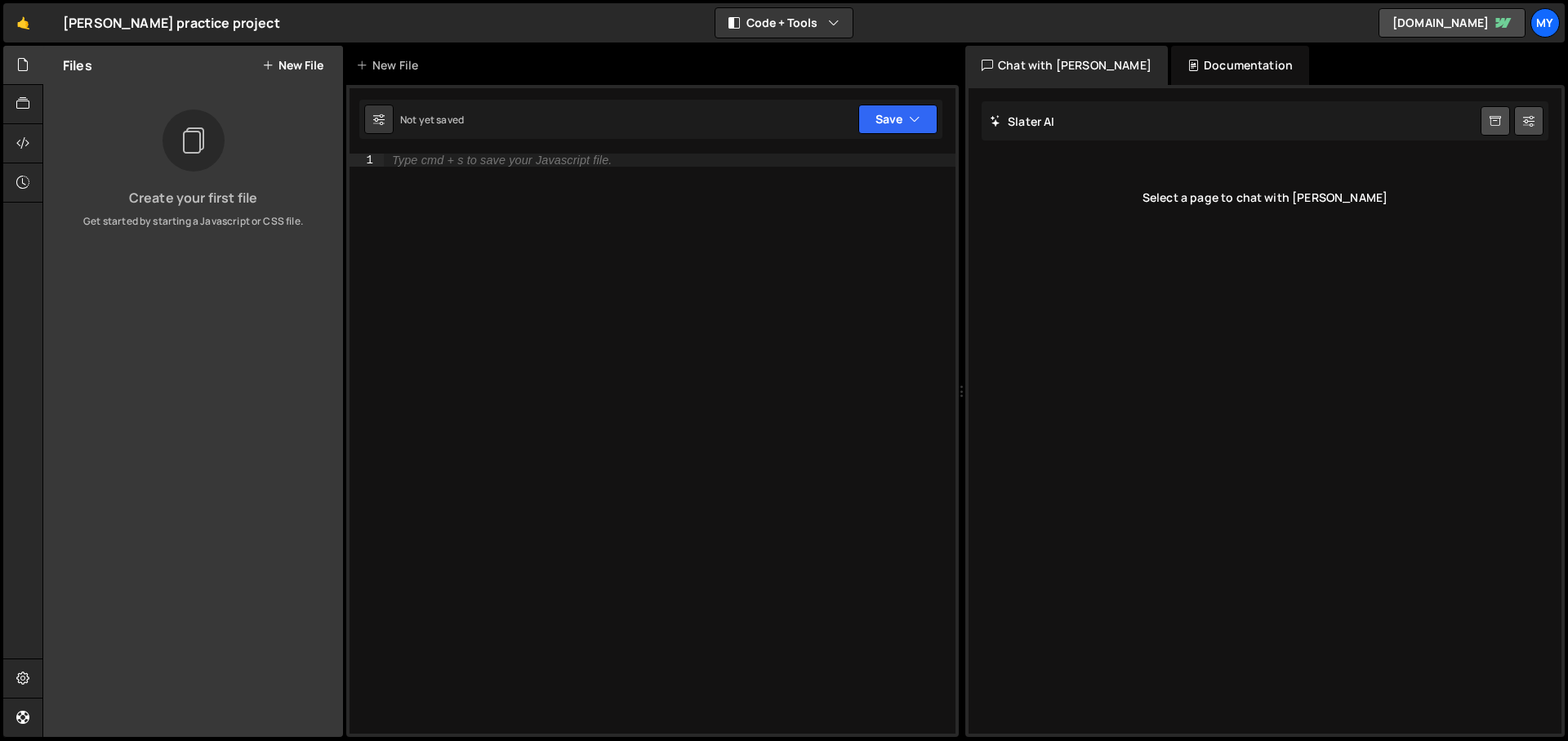
click at [287, 68] on button "New File" at bounding box center [293, 65] width 61 height 13
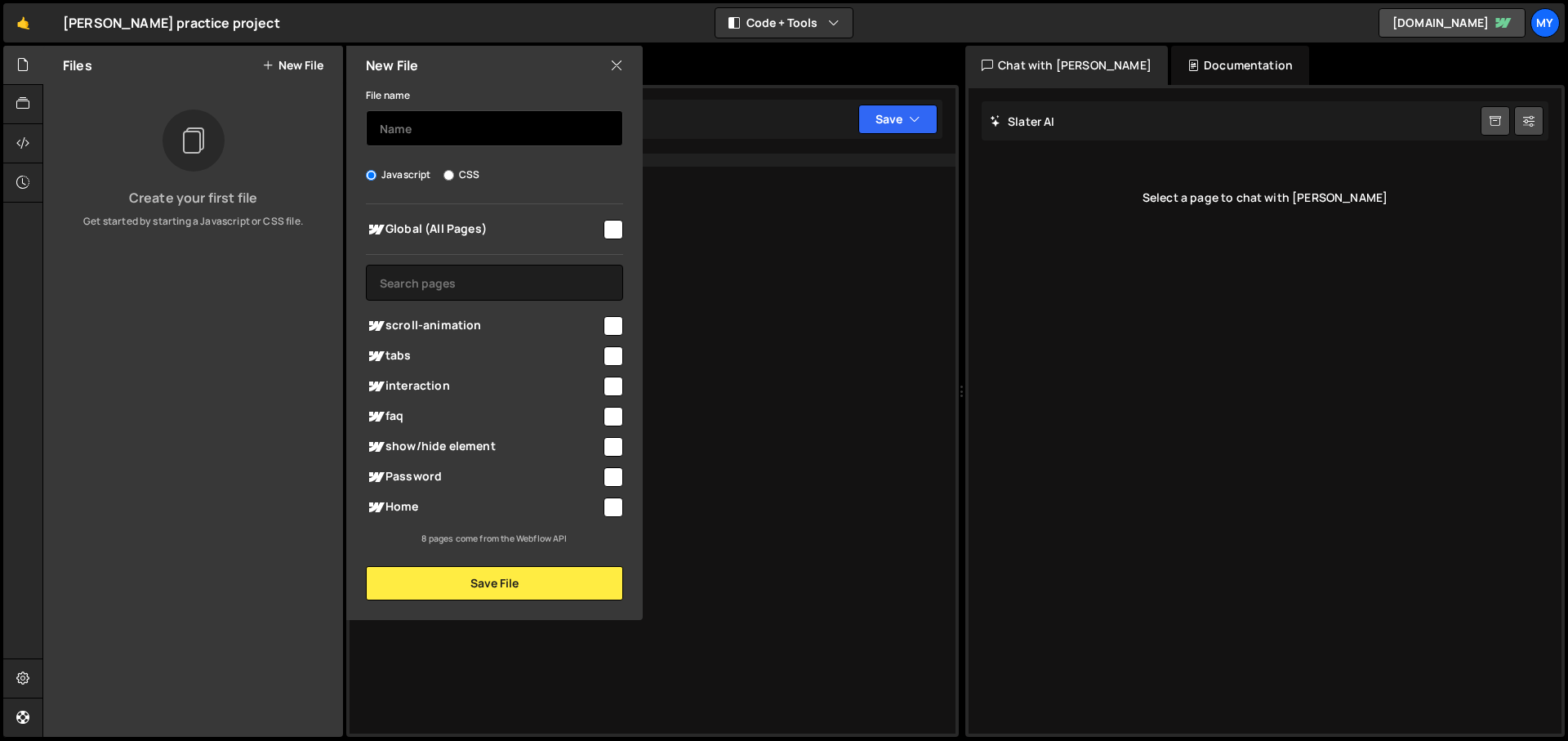
click at [430, 132] on input "text" at bounding box center [494, 128] width 257 height 36
type input "Scroll Animation"
click at [615, 328] on input "checkbox" at bounding box center [613, 325] width 20 height 20
checkbox input "true"
click at [606, 233] on input "checkbox" at bounding box center [613, 229] width 20 height 20
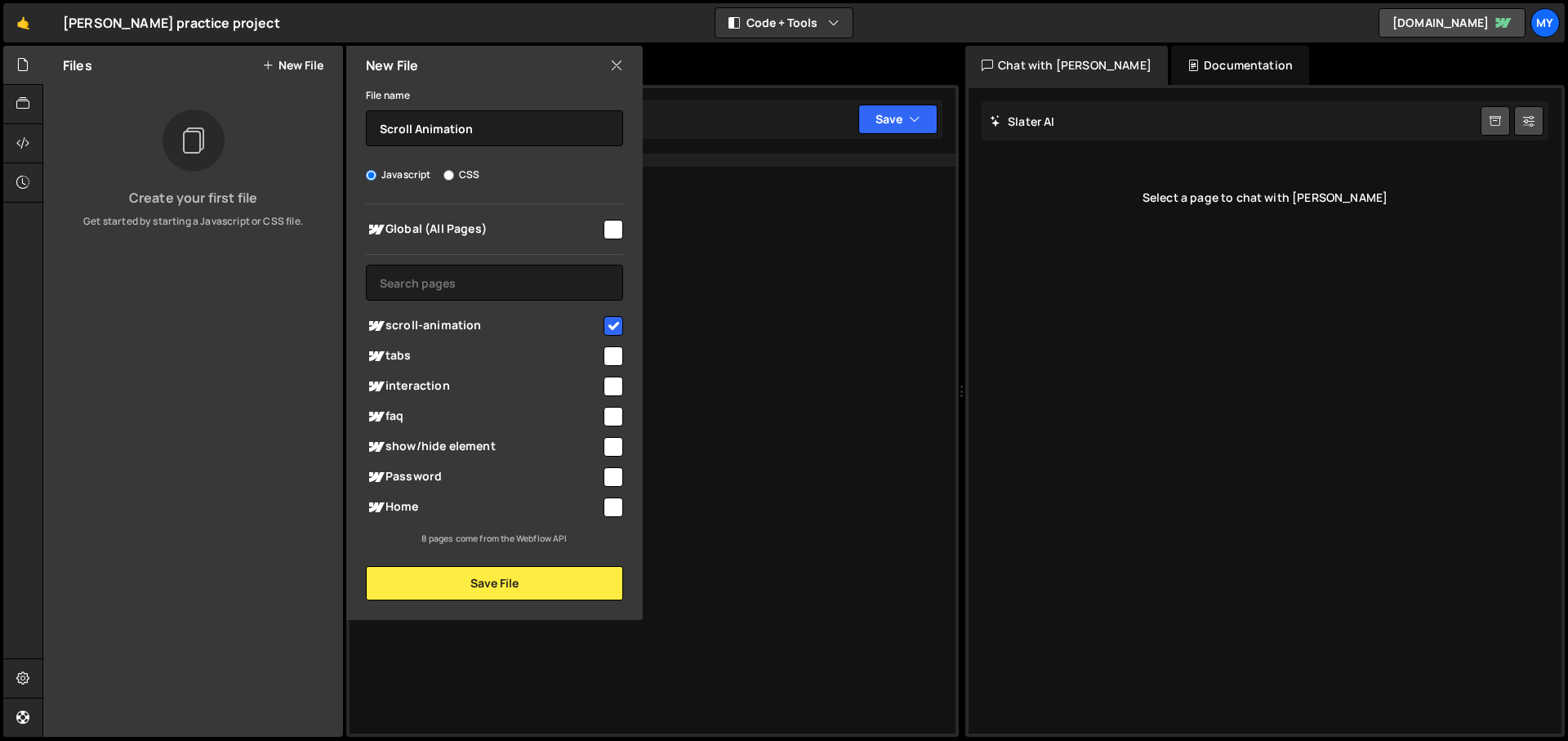
checkbox input "true"
click at [617, 363] on input "checkbox" at bounding box center [613, 355] width 20 height 20
checkbox input "true"
click at [617, 389] on input "checkbox" at bounding box center [613, 386] width 20 height 20
checkbox input "true"
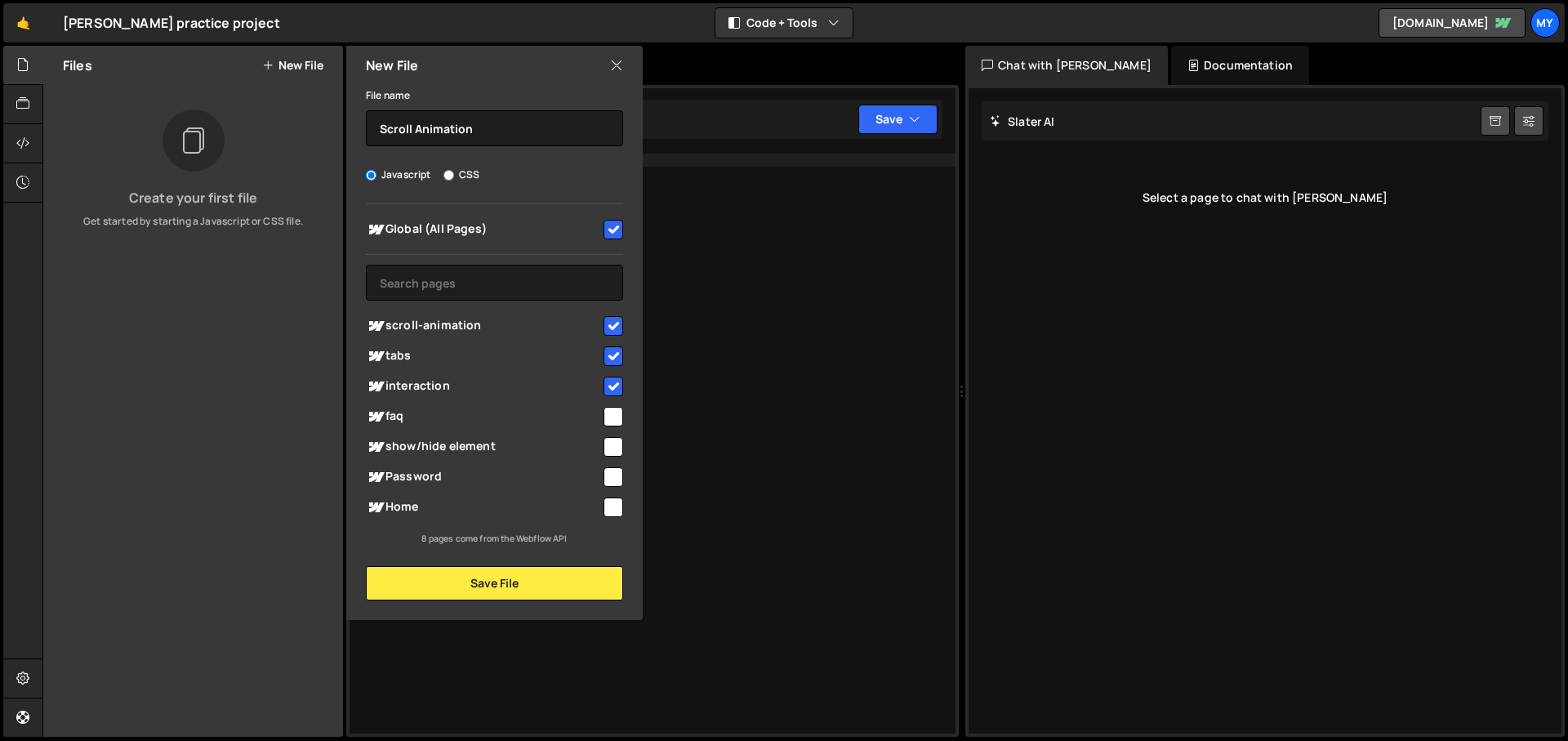
click at [606, 414] on input "checkbox" at bounding box center [613, 417] width 20 height 20
checkbox input "true"
click at [617, 446] on input "checkbox" at bounding box center [613, 447] width 20 height 20
checkbox input "true"
click at [618, 485] on input "checkbox" at bounding box center [613, 477] width 20 height 20
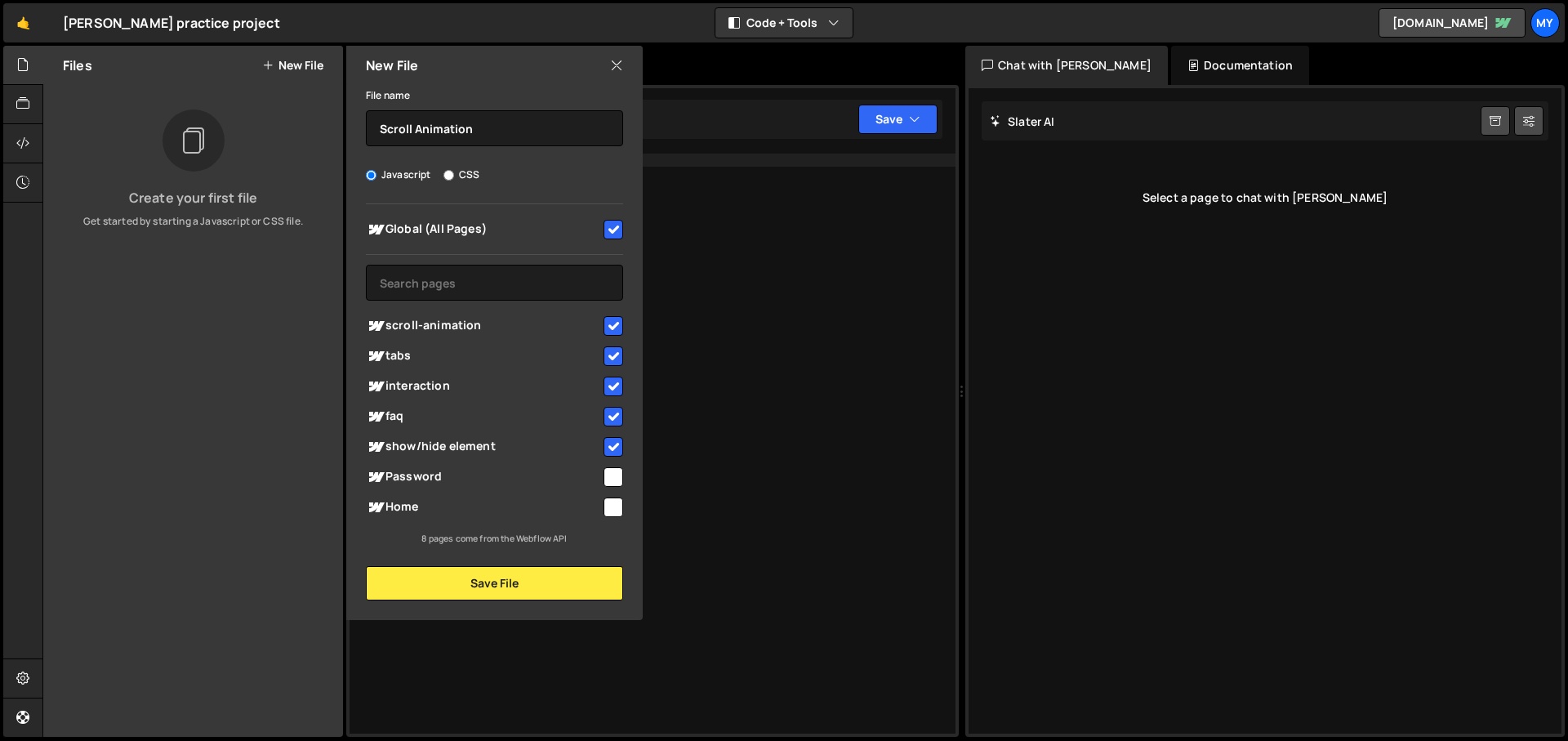
checkbox input "true"
click at [618, 508] on input "checkbox" at bounding box center [613, 507] width 20 height 20
click at [610, 511] on input "checkbox" at bounding box center [613, 507] width 20 height 20
checkbox input "false"
click at [615, 466] on div at bounding box center [612, 476] width 22 height 22
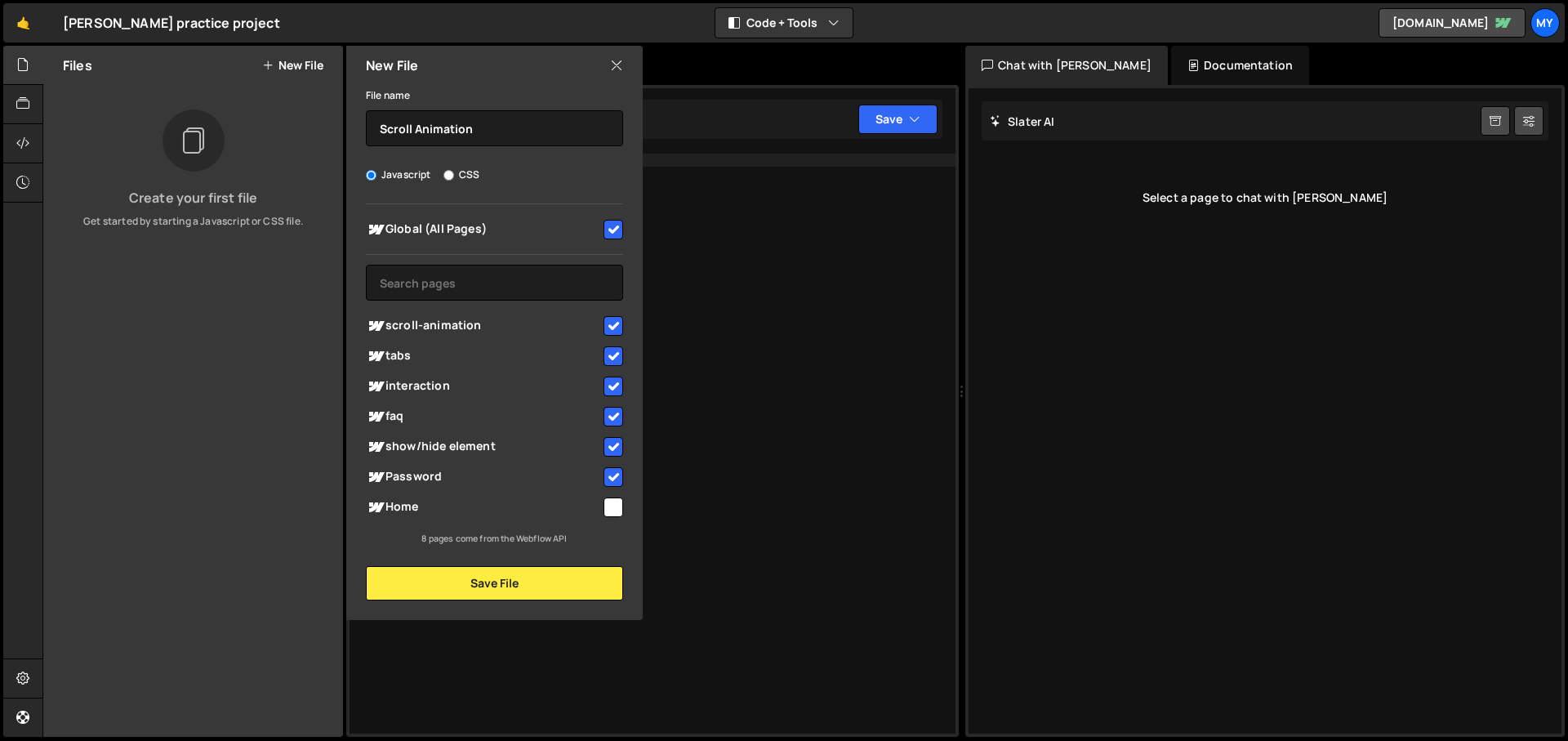
click at [614, 477] on input "checkbox" at bounding box center [613, 477] width 20 height 20
checkbox input "false"
click at [614, 451] on input "checkbox" at bounding box center [613, 447] width 20 height 20
checkbox input "false"
click at [613, 418] on input "checkbox" at bounding box center [613, 417] width 20 height 20
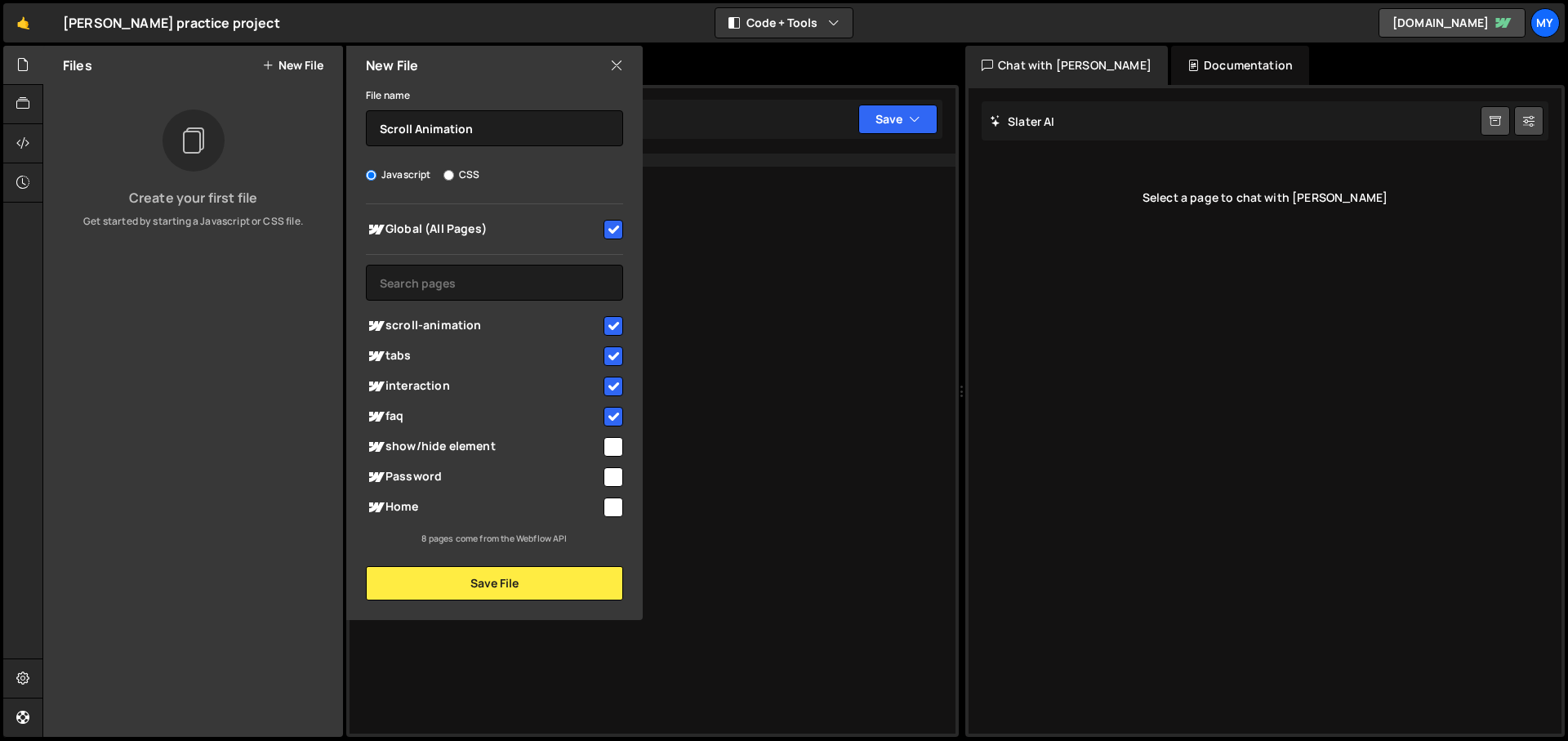
checkbox input "false"
click at [616, 379] on input "checkbox" at bounding box center [613, 386] width 20 height 20
checkbox input "false"
click at [617, 353] on input "checkbox" at bounding box center [613, 355] width 20 height 20
checkbox input "false"
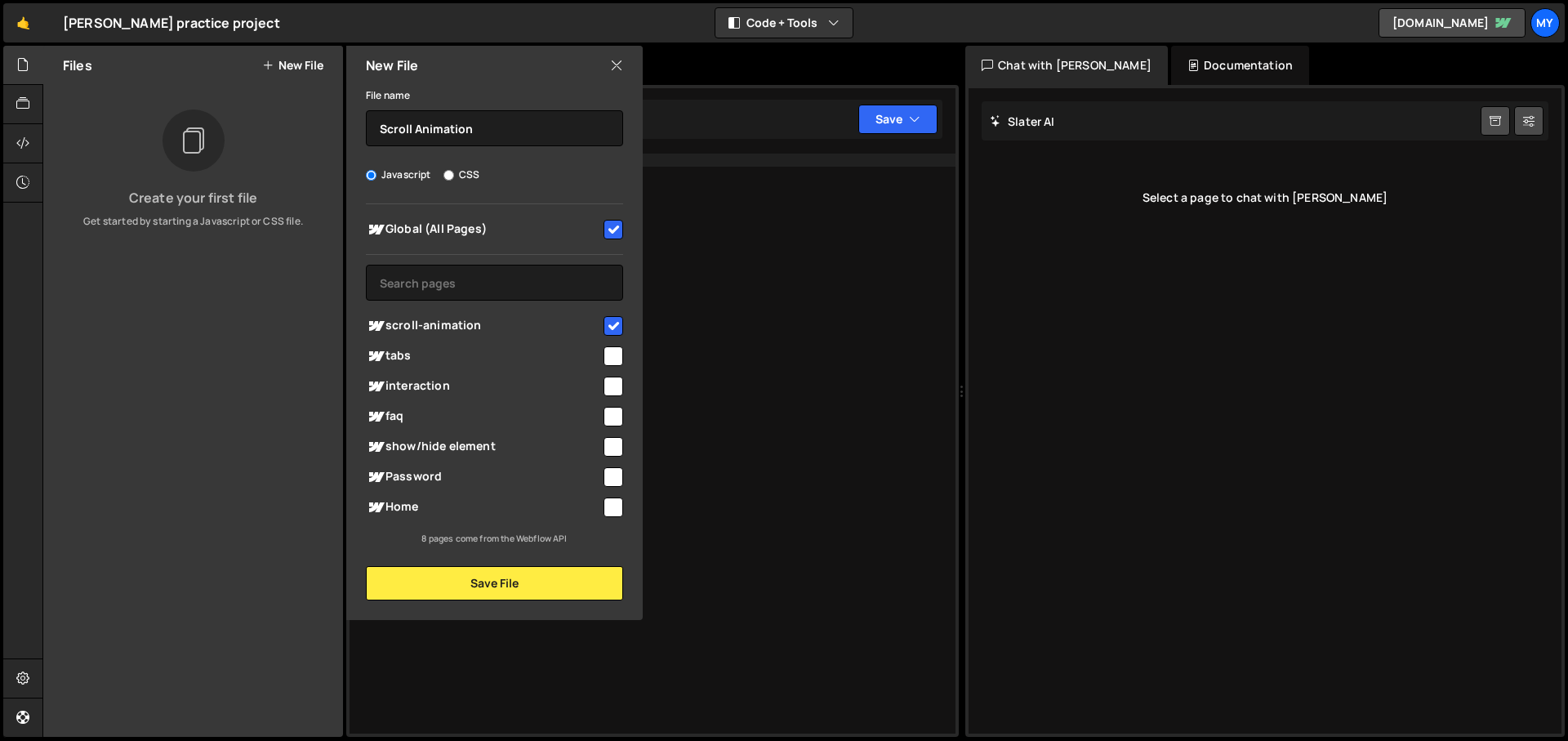
click at [617, 330] on input "checkbox" at bounding box center [613, 325] width 20 height 20
checkbox input "false"
click at [619, 229] on input "checkbox" at bounding box center [613, 229] width 20 height 20
checkbox input "false"
click at [616, 325] on input "checkbox" at bounding box center [613, 325] width 20 height 20
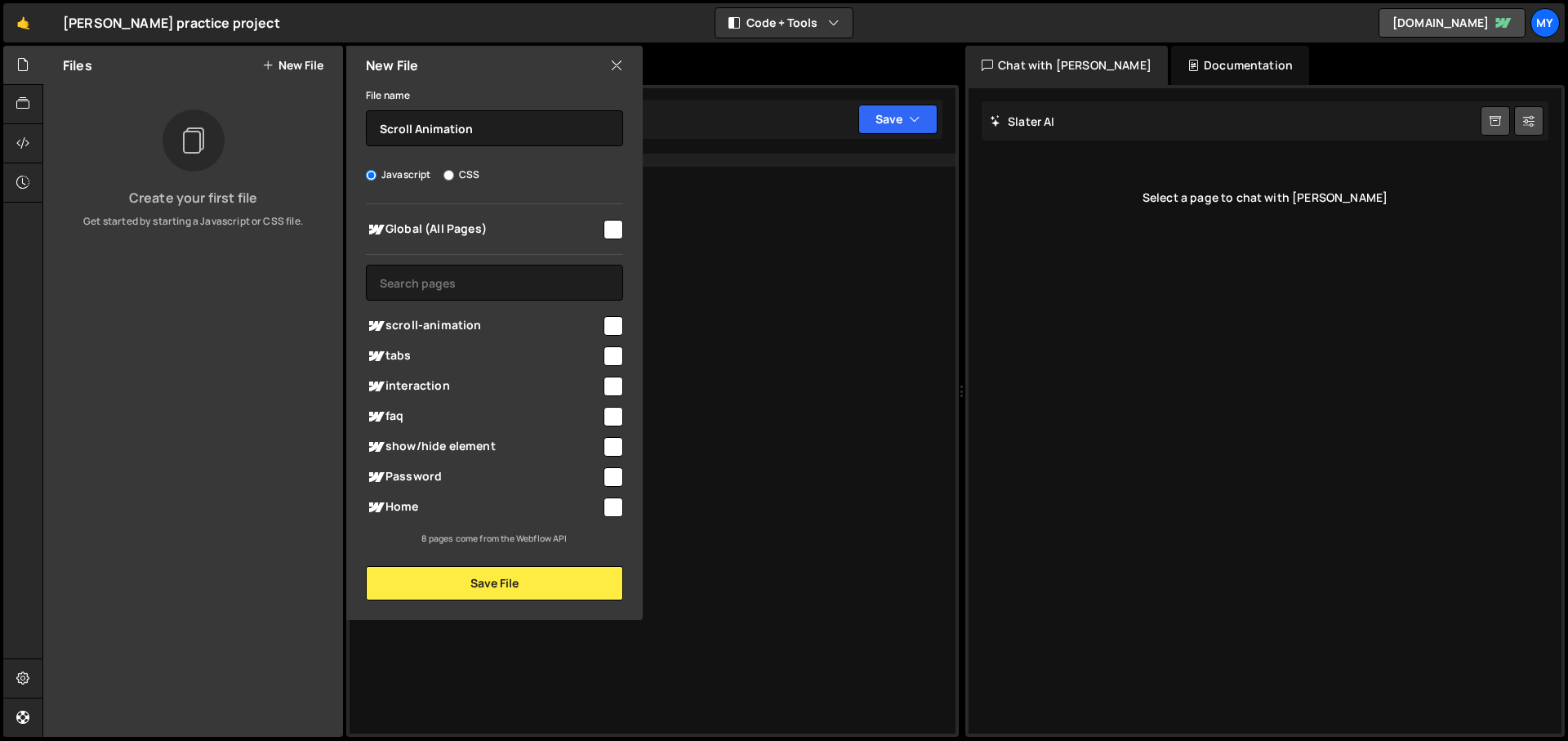
checkbox input "true"
click at [552, 581] on button "Save File" at bounding box center [494, 584] width 257 height 34
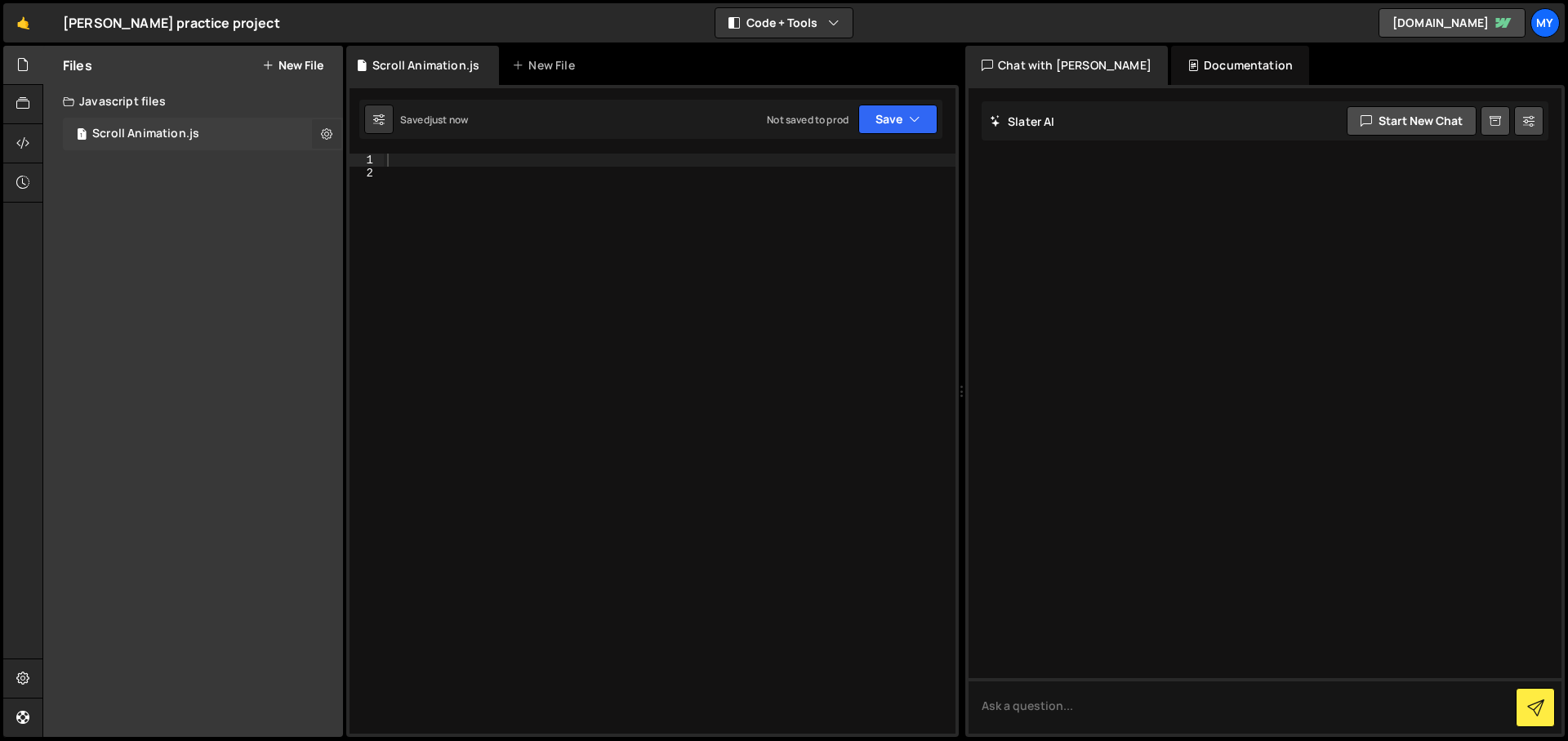
click at [321, 136] on icon at bounding box center [326, 133] width 11 height 15
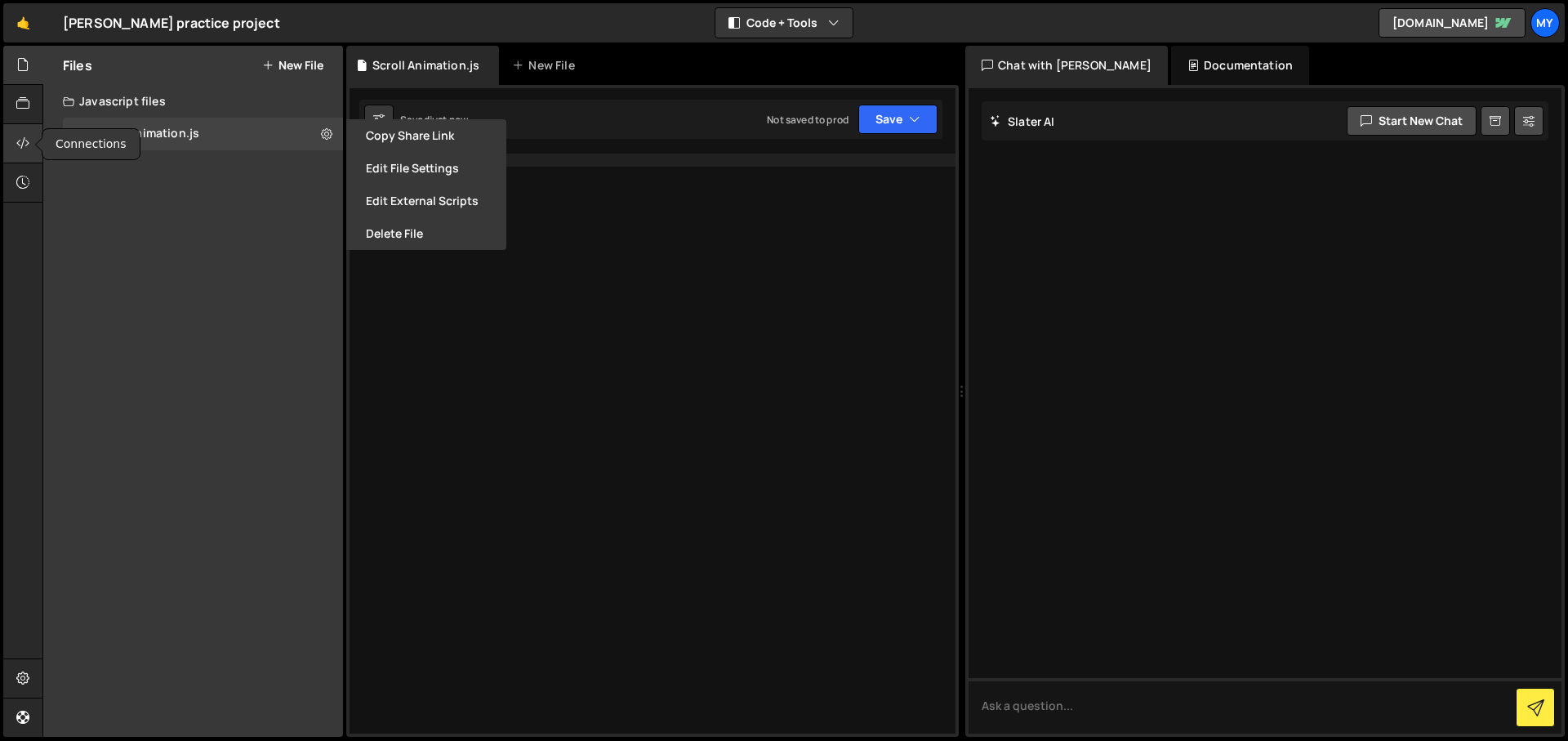
click at [19, 133] on div at bounding box center [23, 144] width 40 height 40
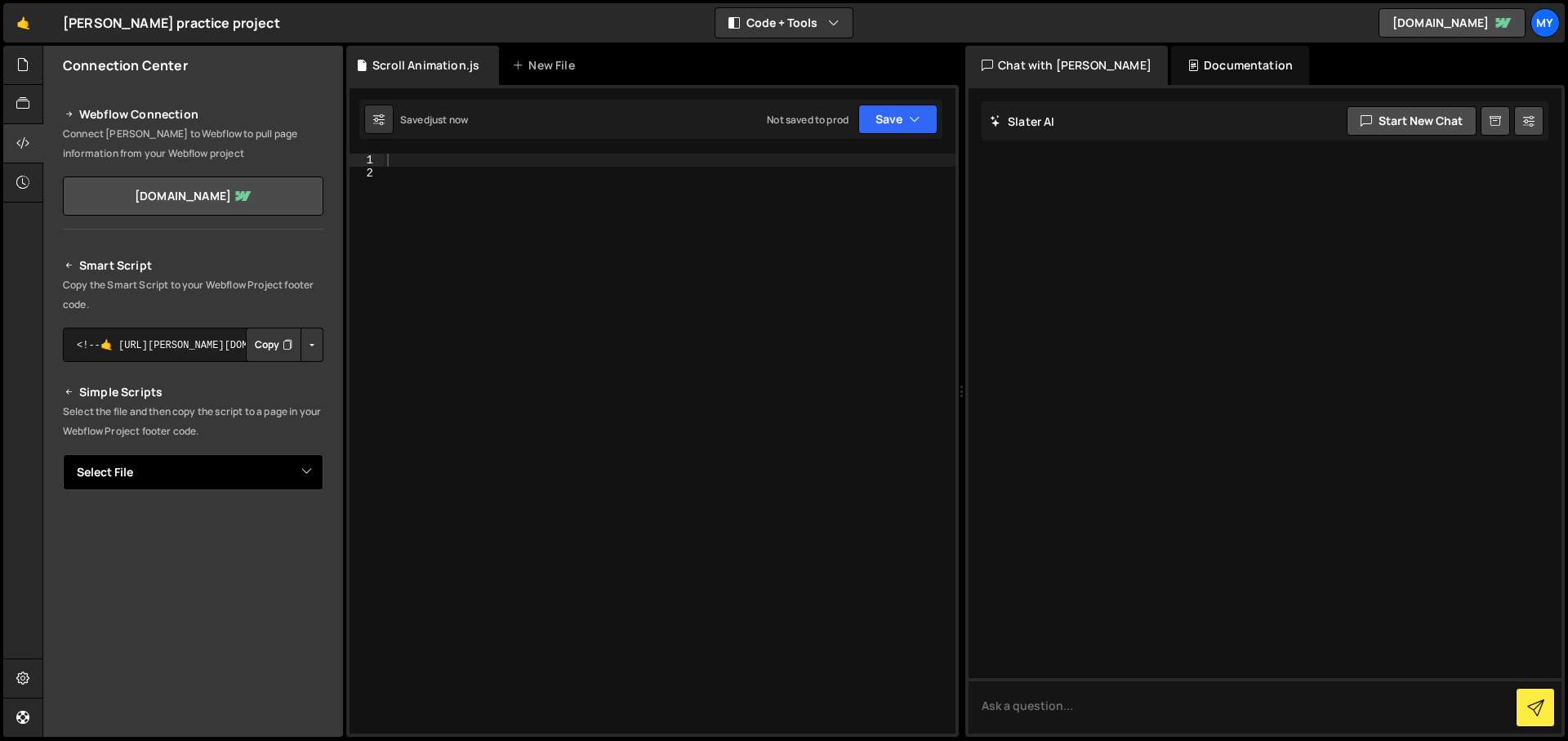
select select "46279"
click at [63, 454] on select "Select File Scroll Animation.js" at bounding box center [193, 472] width 261 height 36
click at [166, 427] on p "Select the file and then copy the script to a page in your Webflow Project foot…" at bounding box center [193, 422] width 261 height 40
click at [283, 529] on icon "Button group with nested dropdown" at bounding box center [287, 528] width 9 height 16
click at [521, 395] on div at bounding box center [670, 456] width 571 height 606
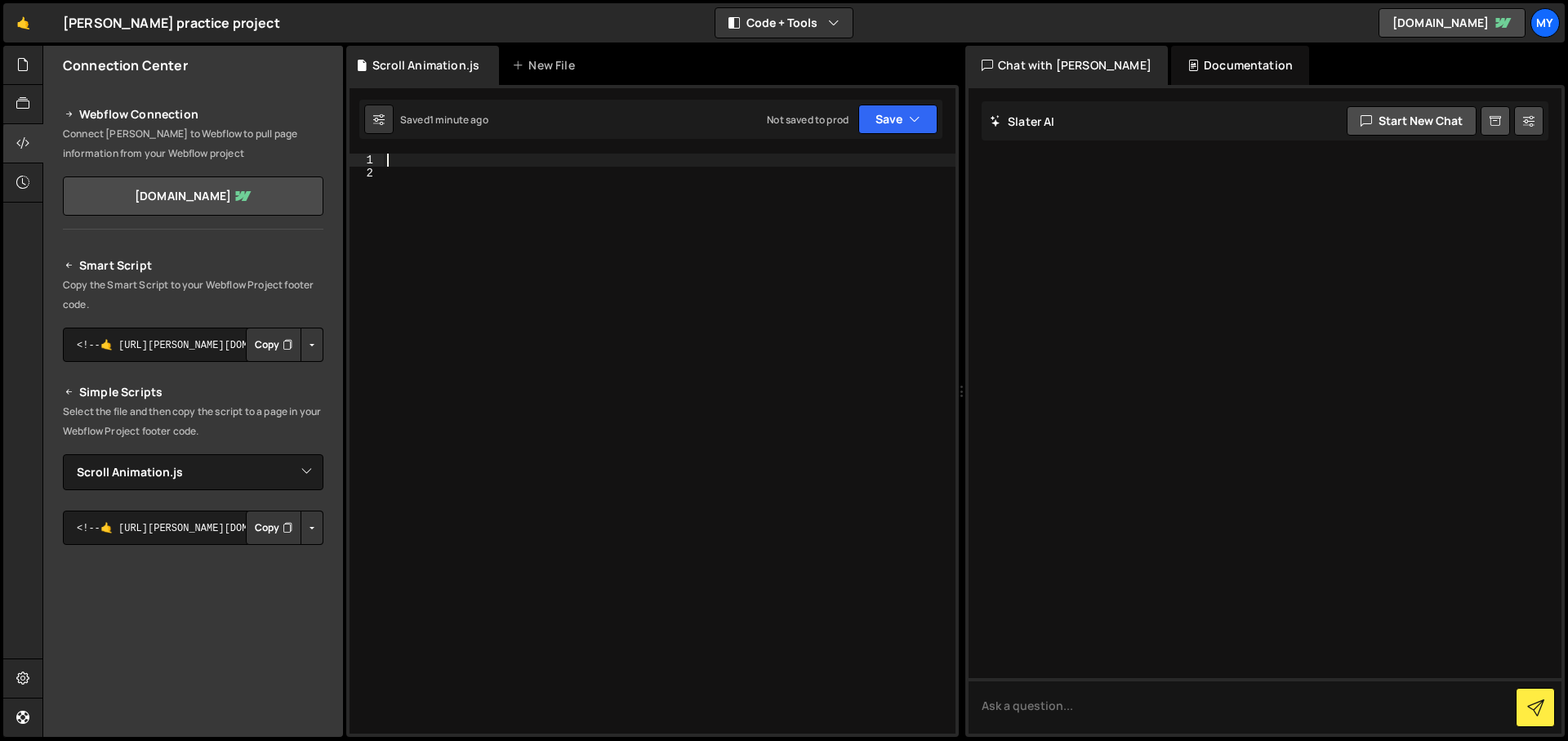
click at [398, 154] on div at bounding box center [670, 456] width 571 height 606
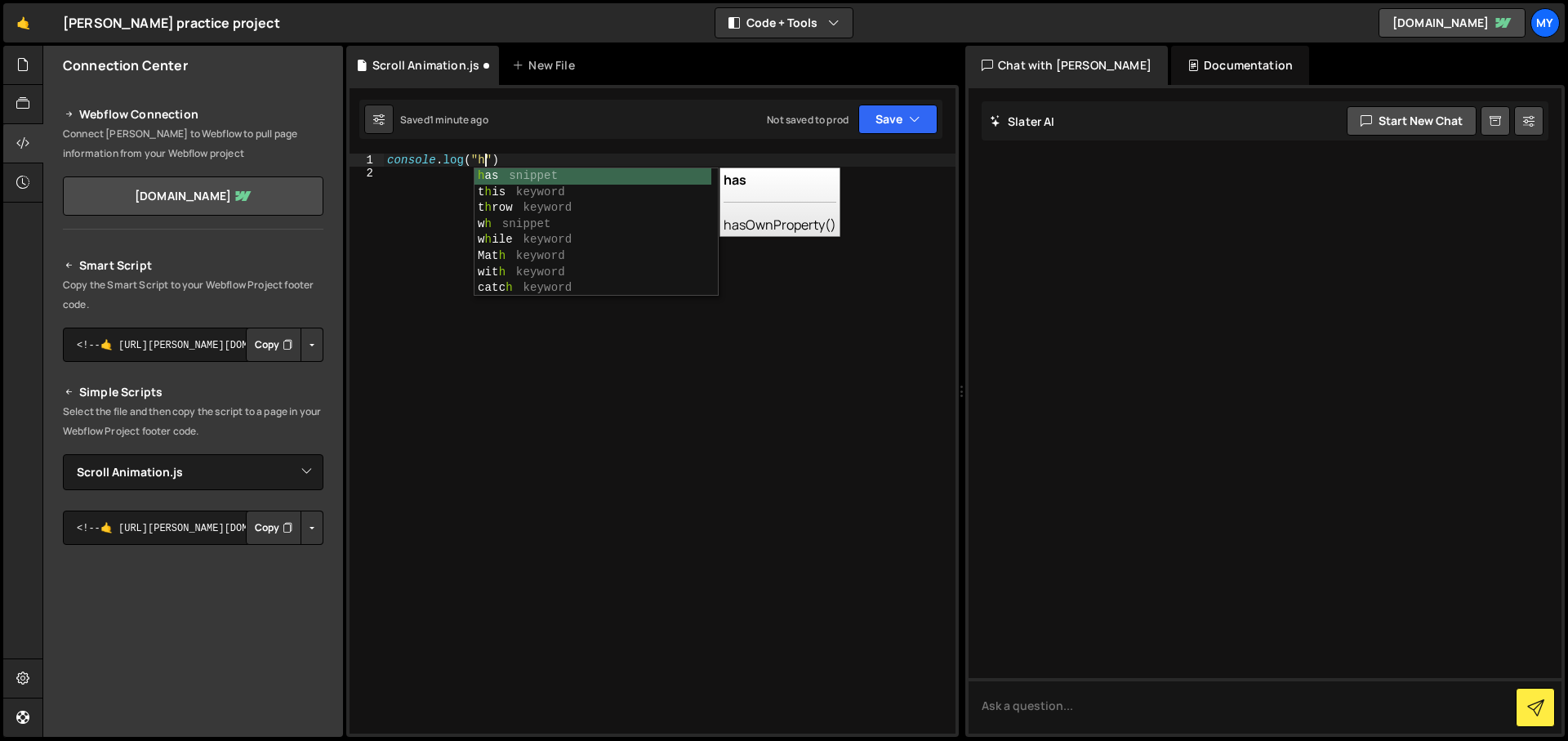
scroll to position [0, 7]
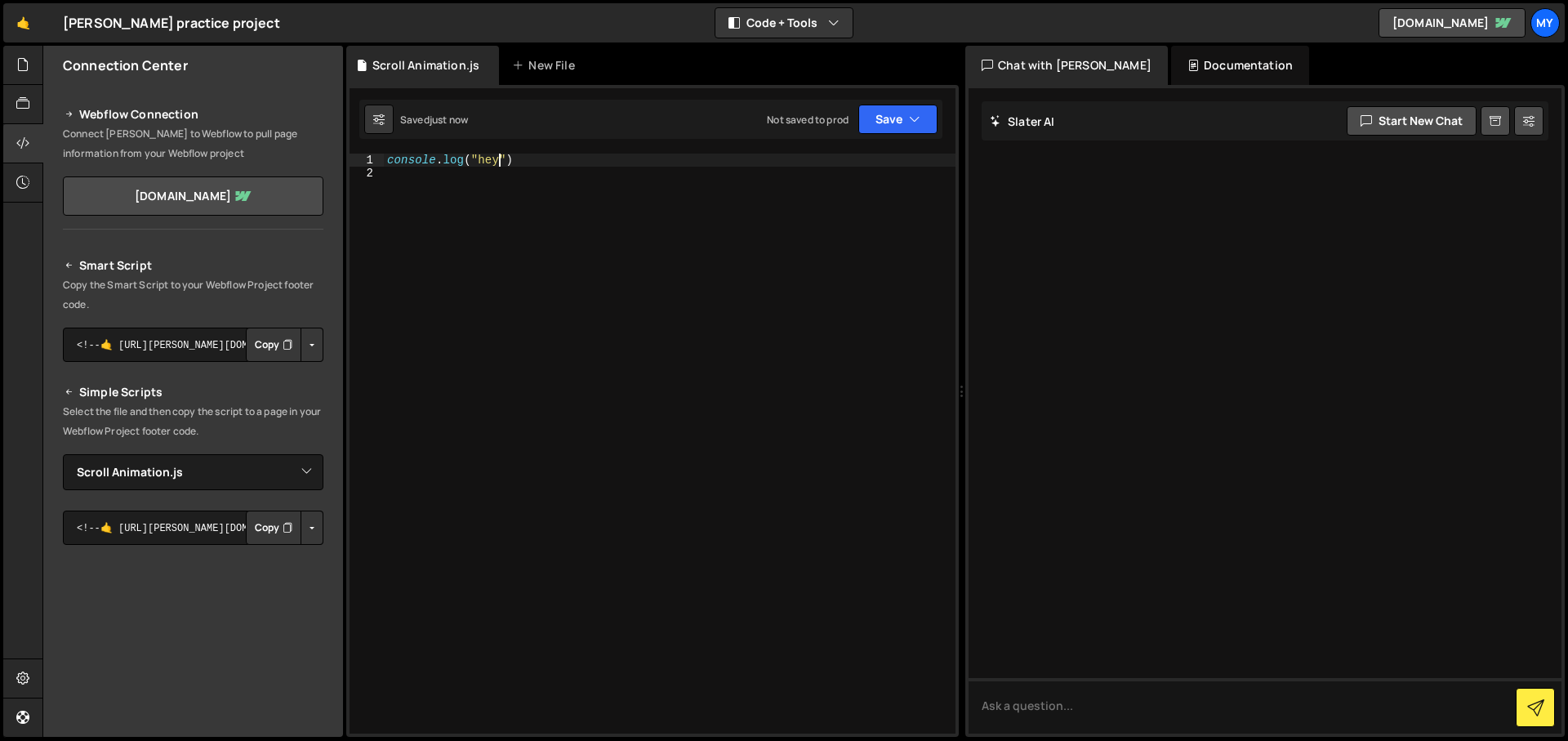
type textarea "console.log("hey")"
